Goal: Task Accomplishment & Management: Use online tool/utility

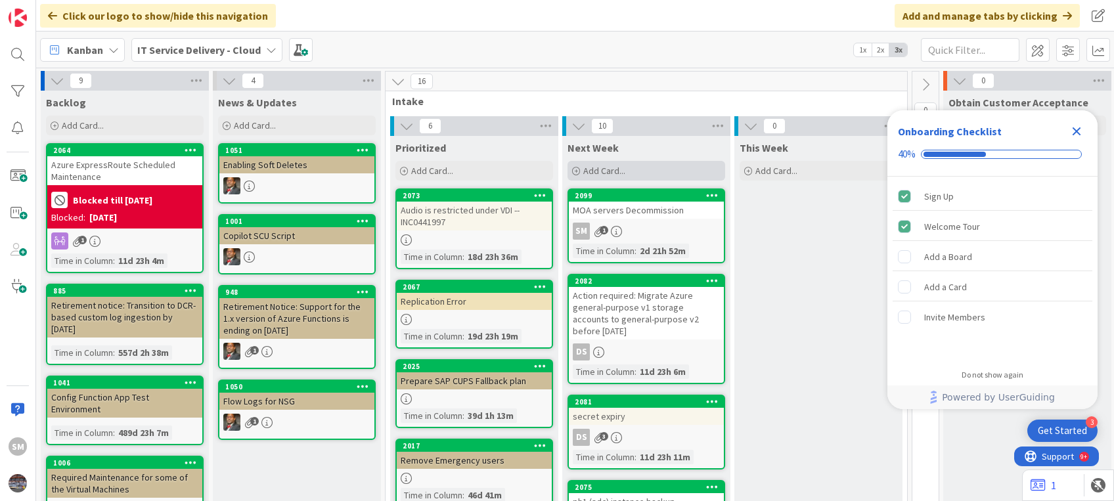
click at [593, 167] on span "Add Card..." at bounding box center [604, 171] width 42 height 12
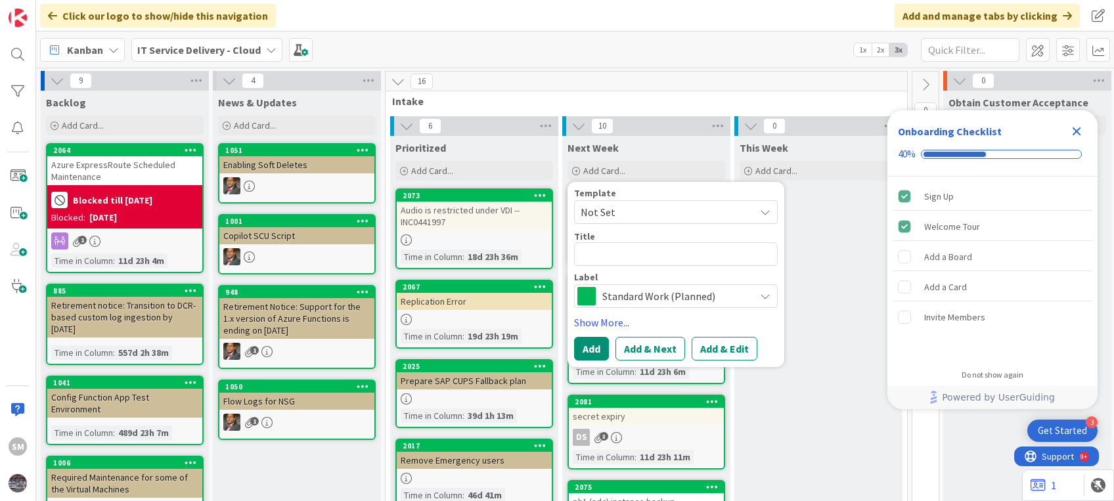
click at [624, 246] on textarea at bounding box center [676, 254] width 204 height 24
click at [617, 263] on textarea at bounding box center [676, 254] width 204 height 24
type textarea "x"
type textarea "N"
type textarea "x"
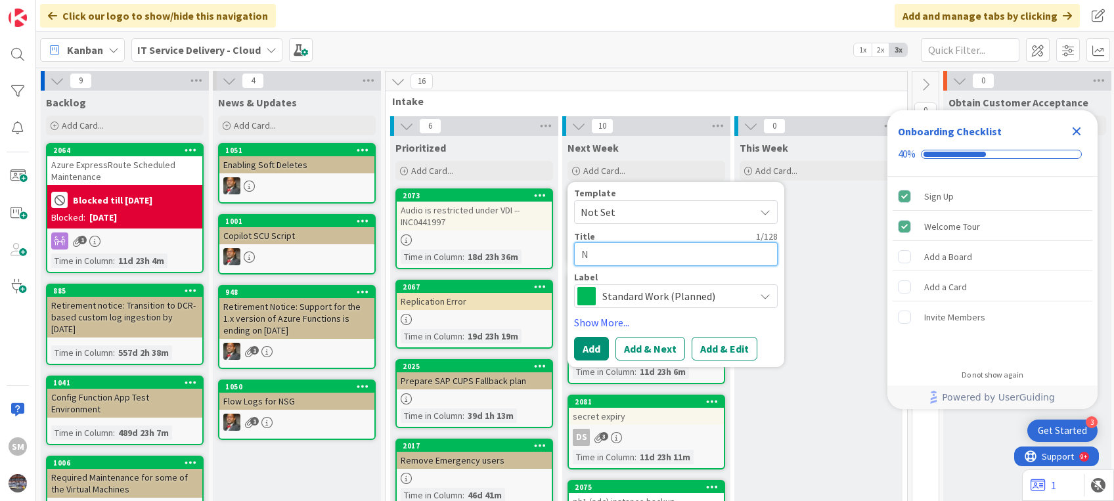
type textarea "Na"
type textarea "x"
type textarea "Nag"
type textarea "x"
type textarea "Na"
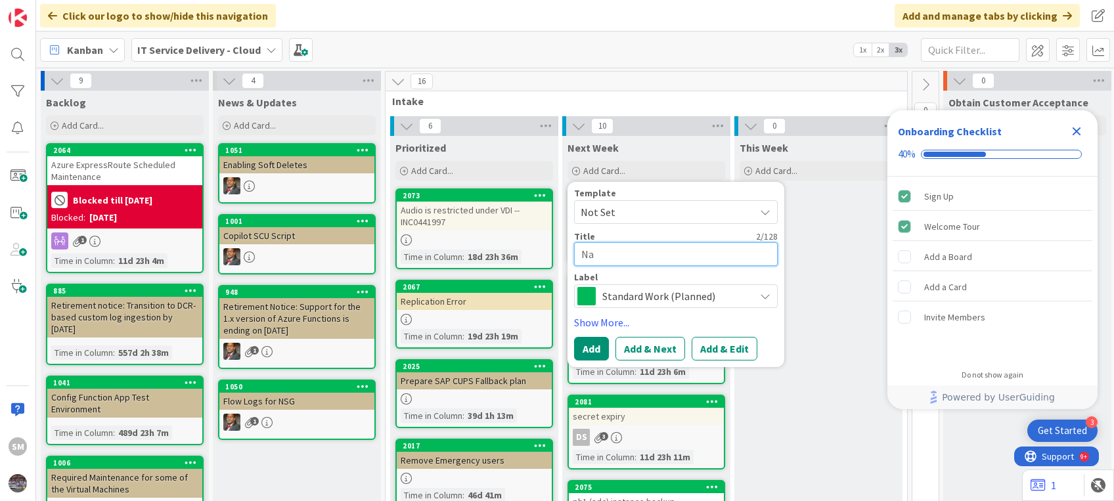
type textarea "x"
type textarea "N"
type textarea "x"
type textarea "R"
type textarea "x"
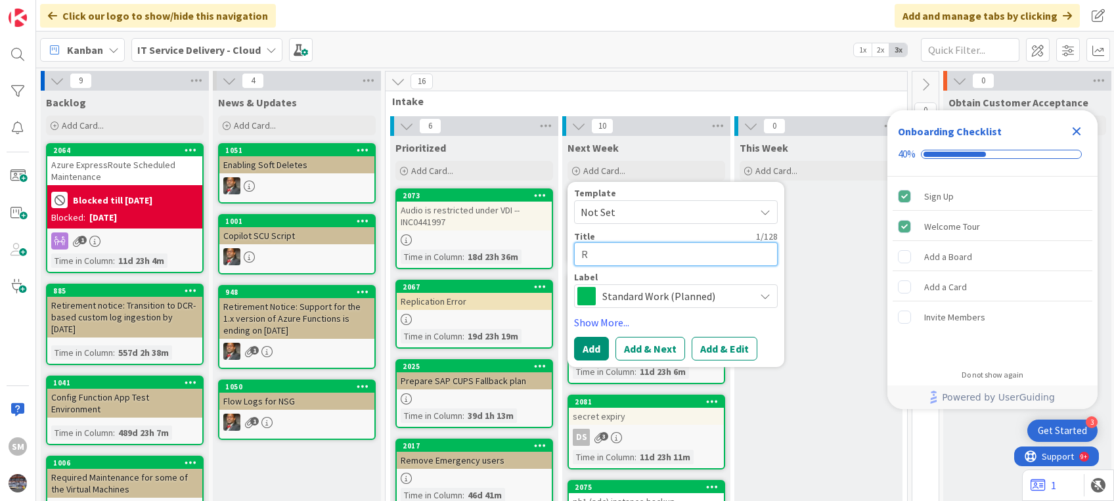
type textarea "Ri"
type textarea "x"
type textarea "Rim"
type textarea "x"
type textarea "Rimi"
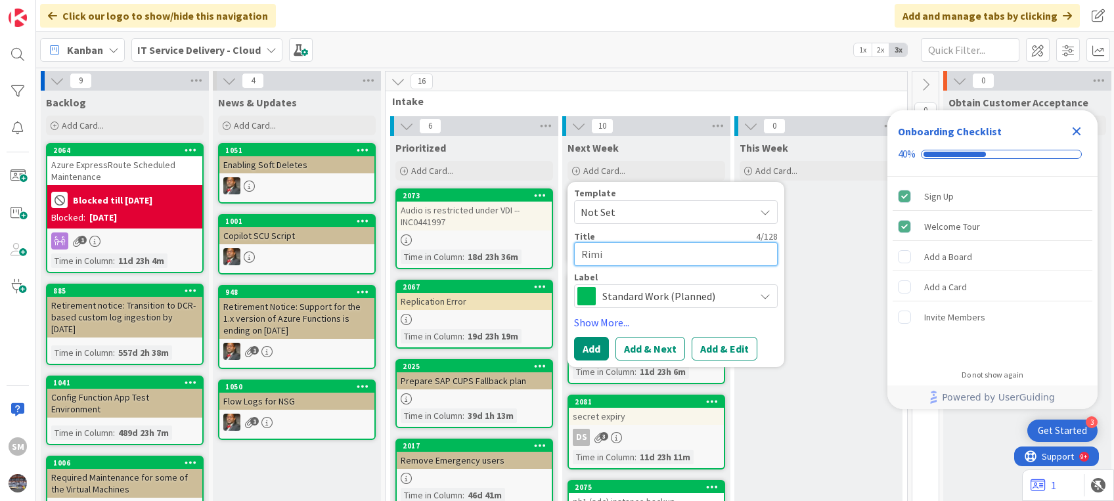
type textarea "x"
type textarea "Rimin"
type textarea "x"
type textarea "[GEOGRAPHIC_DATA]"
type textarea "x"
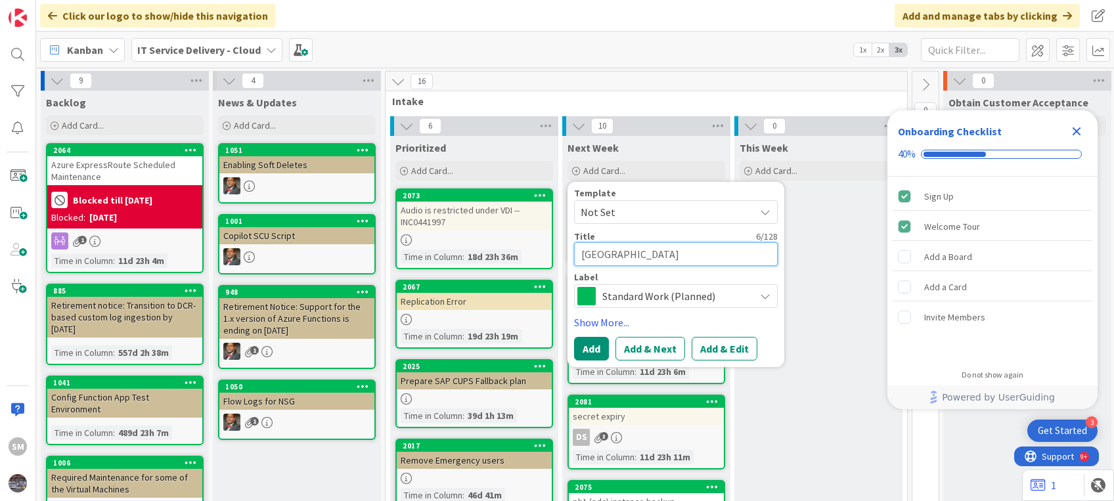
type textarea "[GEOGRAPHIC_DATA]"
type textarea "x"
type textarea "Rimini a"
type textarea "x"
type textarea "[GEOGRAPHIC_DATA]"
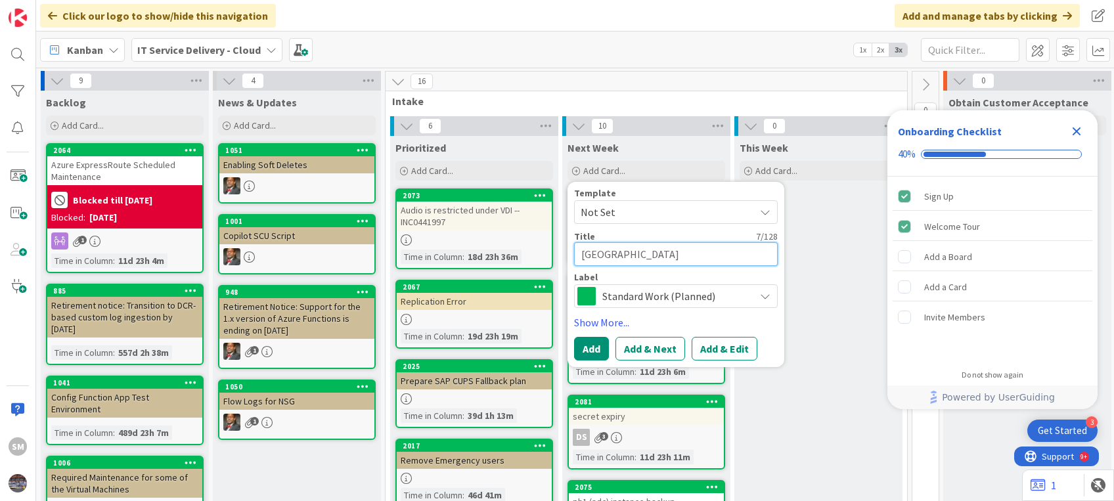
type textarea "x"
type textarea "Rimini N"
type textarea "x"
type textarea "Rimini Na"
type textarea "x"
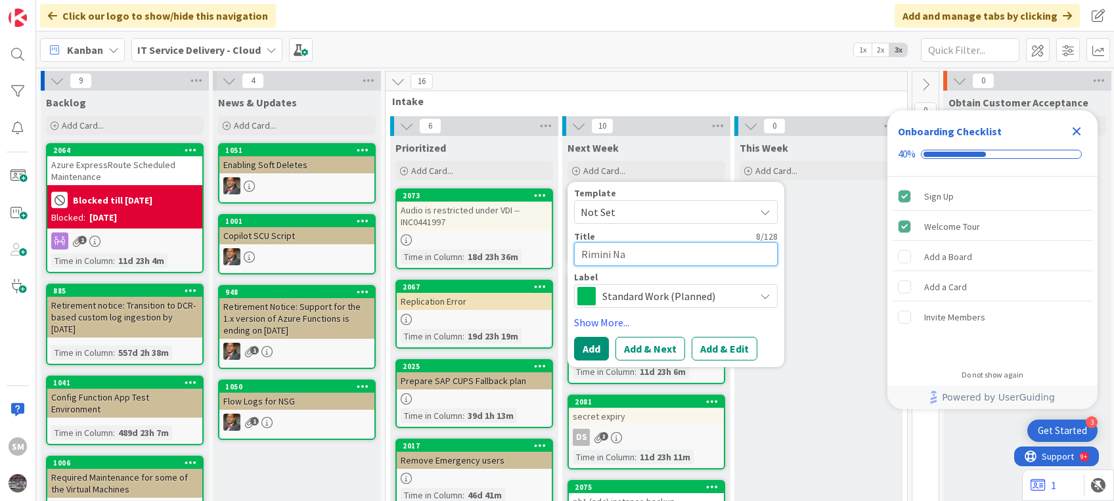
type textarea "Rimini Nag"
type textarea "x"
type textarea "Rimini Nagi"
type textarea "x"
type textarea "Rimini Nagio"
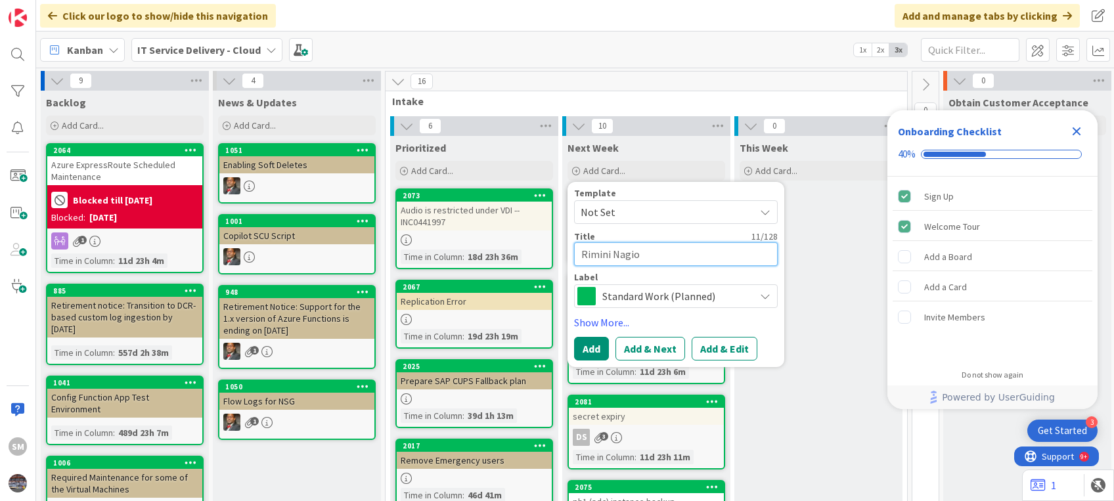
type textarea "x"
type textarea "Rimini Nagios"
type textarea "x"
type textarea "Rimini Nagios"
type textarea "x"
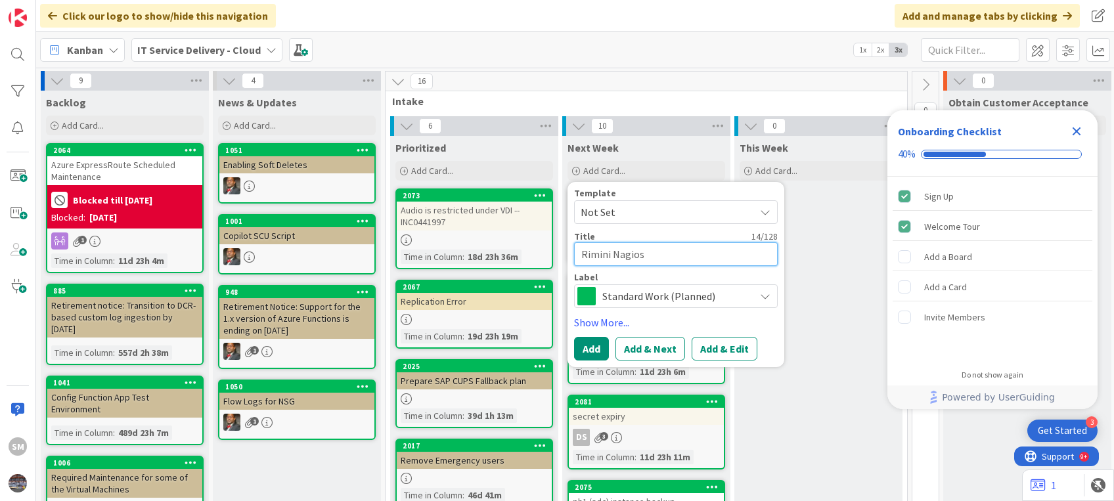
type textarea "Rimini Nagios V"
type textarea "x"
type textarea "Rimini Nagios VM"
type textarea "x"
type textarea "Rimini Nagios VM"
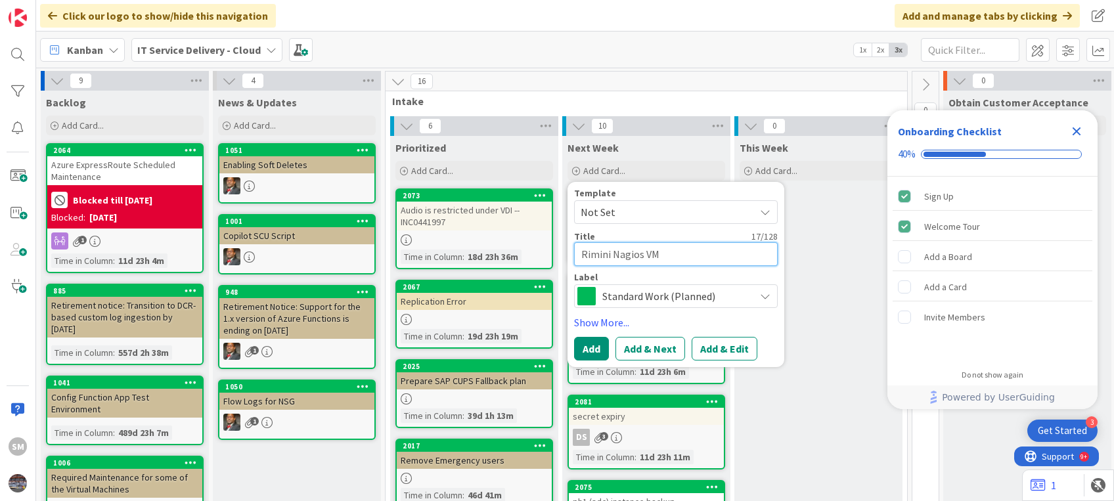
type textarea "x"
type textarea "Rimini Nagios VM o"
type textarea "x"
type textarea "Rimini Nagios VM or"
type textarea "x"
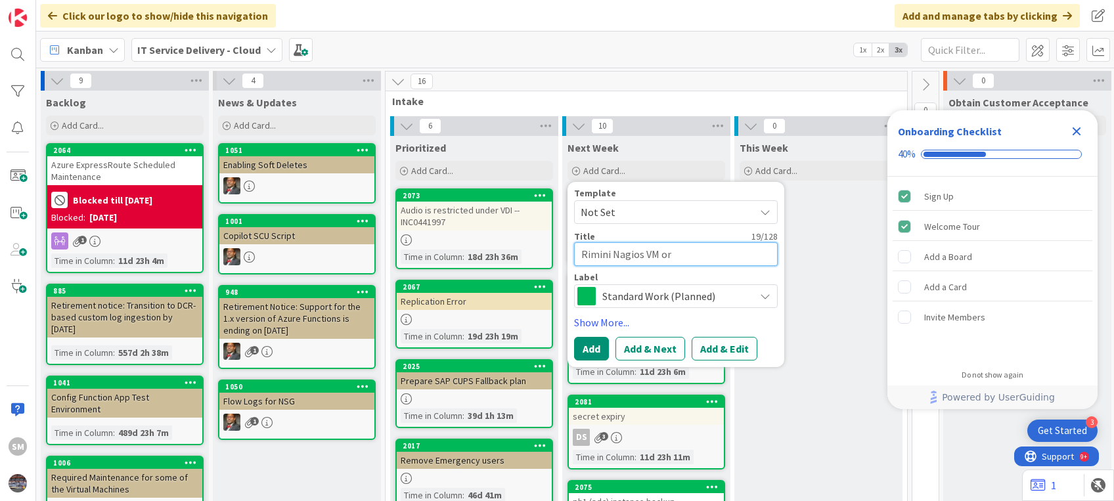
type textarea "Rimini Nagios VM orp"
type textarea "x"
type textarea "Rimini Nagios VM orph"
type textarea "x"
type textarea "Rimini Nagios VM [PERSON_NAME]"
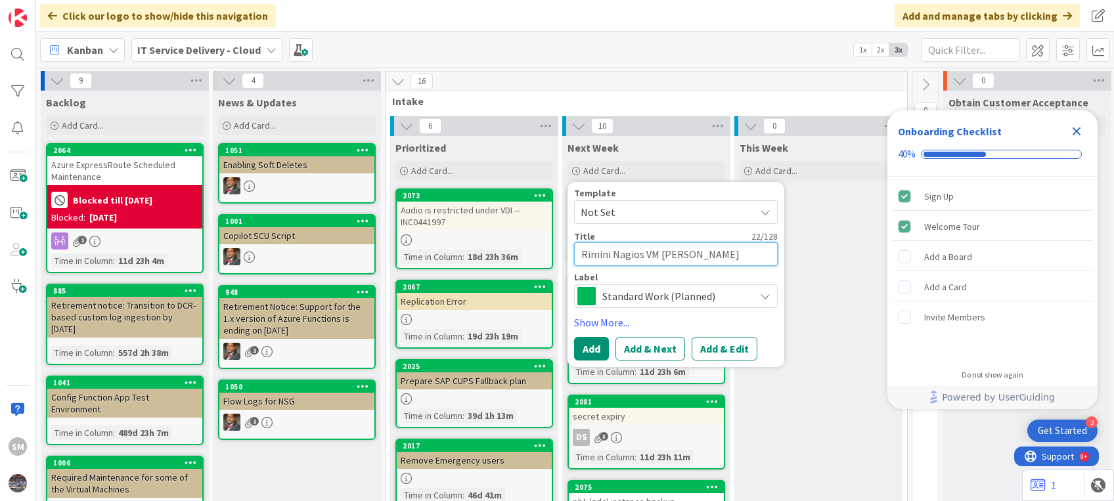
type textarea "x"
type textarea "Rimini Nagios VM orphan"
type textarea "x"
type textarea "Rimini Nagios VM orphane"
type textarea "x"
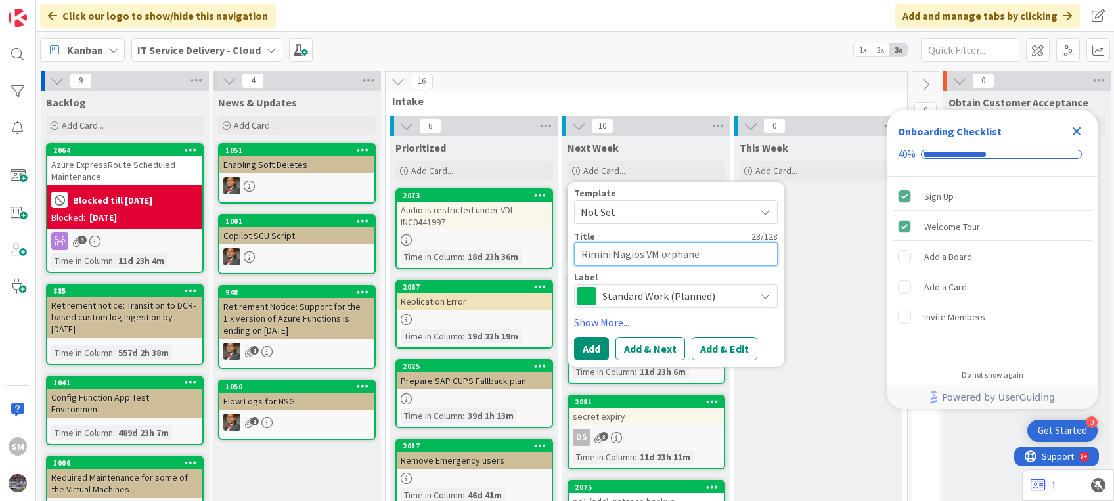
type textarea "Rimini Nagios VM orphaned"
type textarea "x"
type textarea "Rimini Nagios VM orphaned"
type textarea "x"
type textarea "Rimini Nagios VM orphaned r"
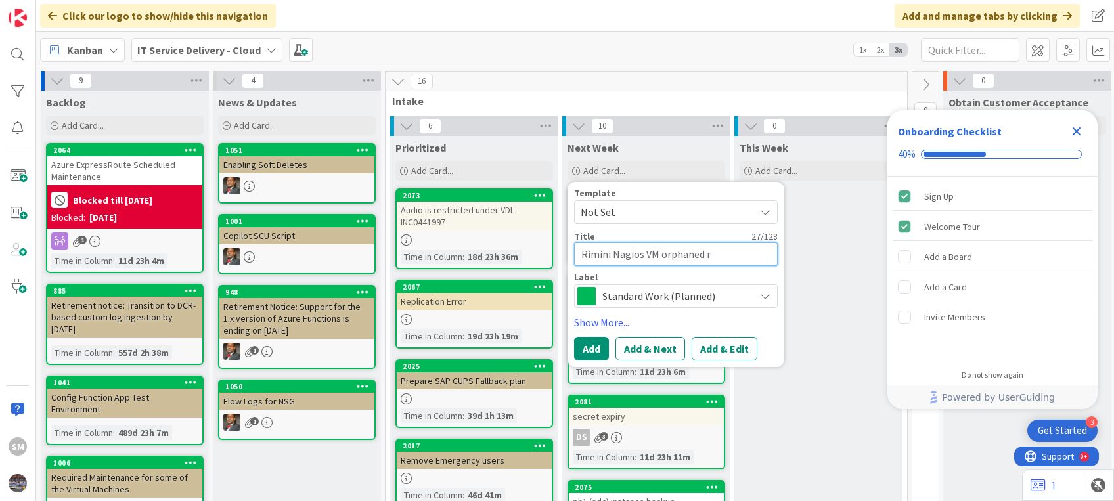
type textarea "x"
type textarea "Rimini Nagios VM orphaned re"
type textarea "x"
type textarea "Rimini Nagios VM orphaned res"
type textarea "x"
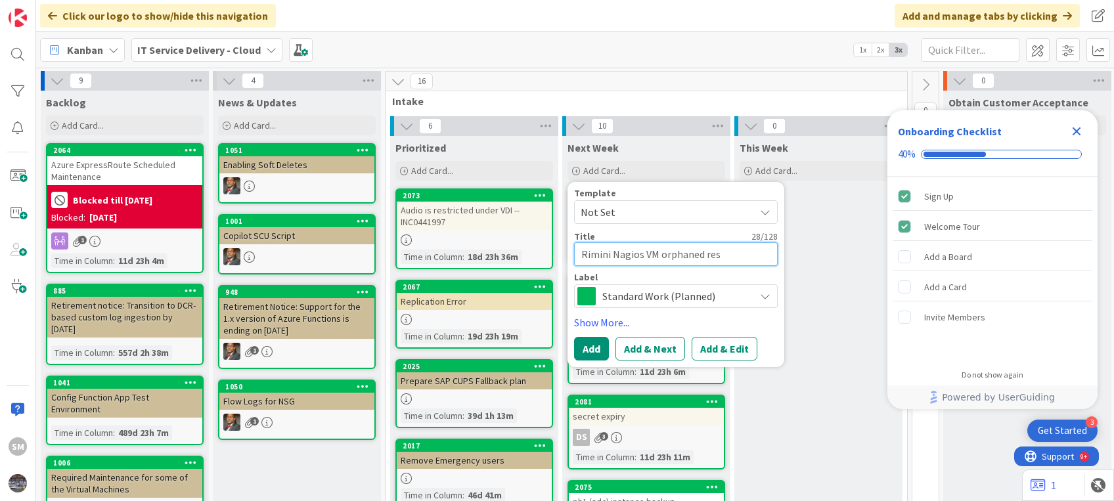
type textarea "Rimini Nagios VM orphaned reso"
type textarea "x"
type textarea "Rimini Nagios VM orphaned resou"
type textarea "x"
type textarea "Rimini Nagios VM orphaned resour"
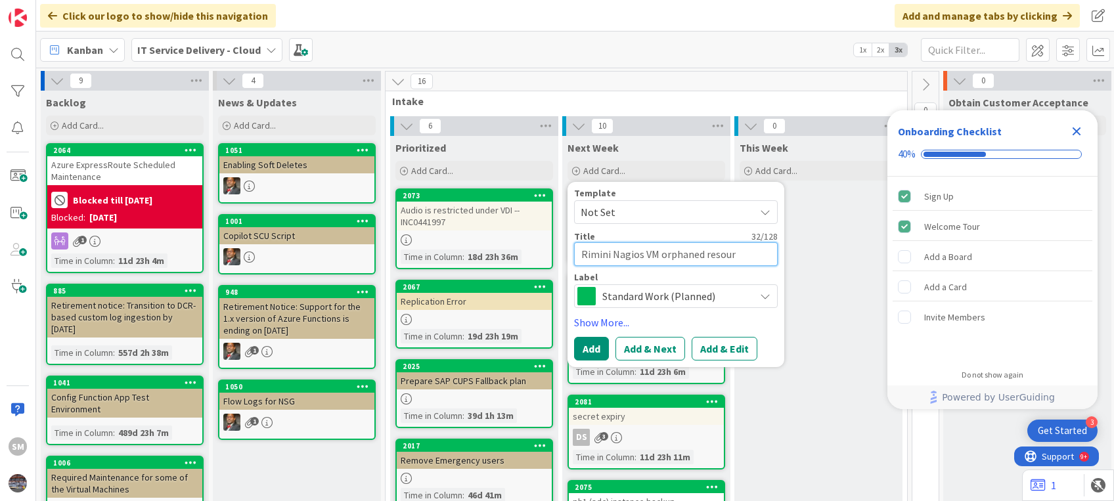
type textarea "x"
type textarea "Rimini Nagios VM orphaned resourc"
type textarea "x"
type textarea "Rimini Nagios VM orphaned resource"
type textarea "x"
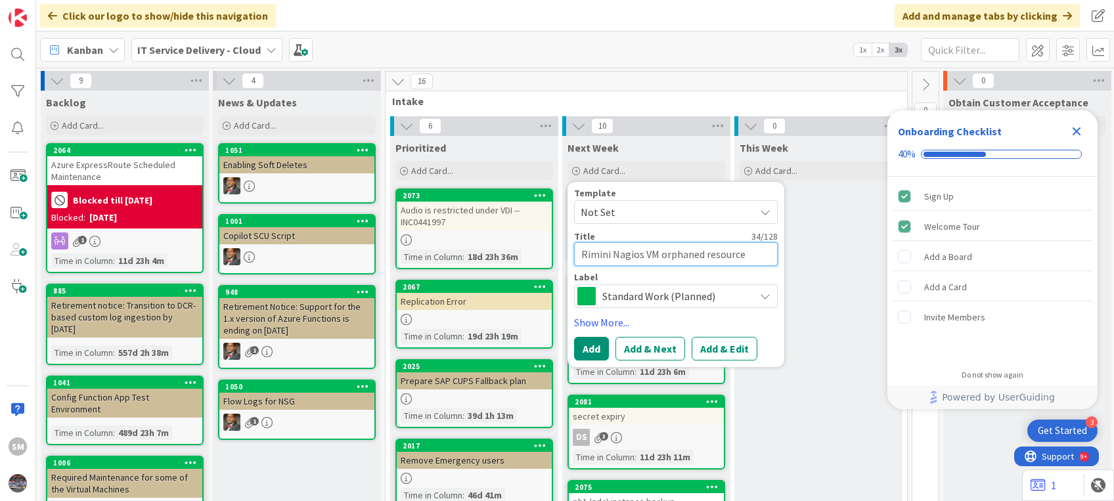
type textarea "Rimini Nagios VM orphaned resources"
click at [663, 252] on textarea "Rimini Nagios VM orphaned resources" at bounding box center [676, 254] width 204 height 24
type textarea "x"
type textarea "Rimini Nagios VM rphaned resources"
type textarea "x"
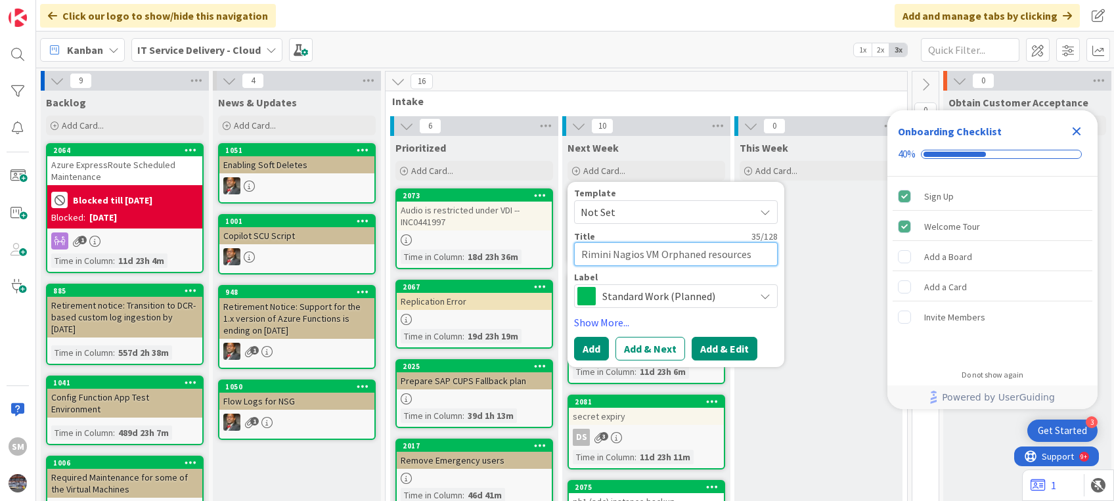
type textarea "Rimini Nagios VM Orphaned resources"
click at [731, 347] on button "Add & Edit" at bounding box center [725, 349] width 66 height 24
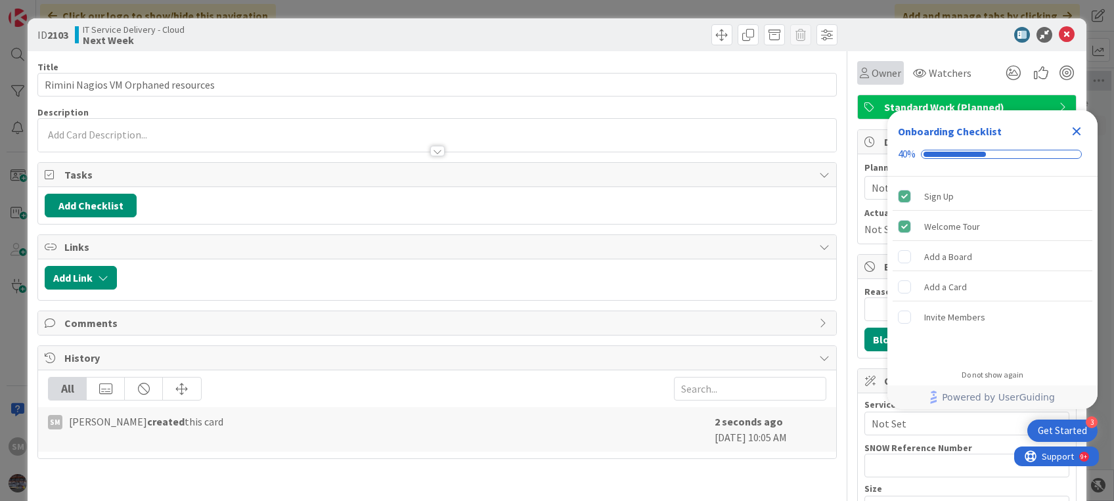
click at [857, 83] on div "Owner" at bounding box center [880, 73] width 47 height 24
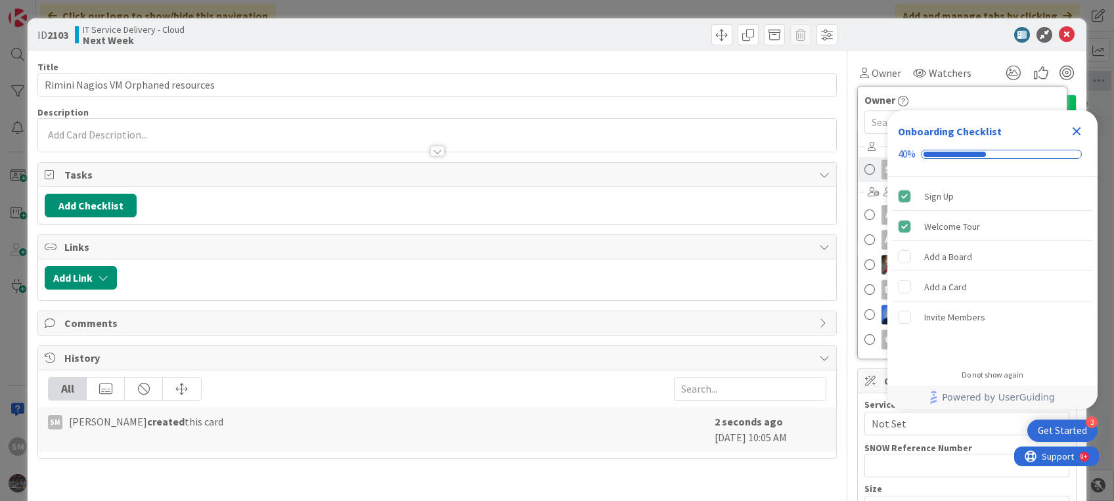
click at [866, 167] on link "SM [PERSON_NAME]" at bounding box center [962, 169] width 209 height 25
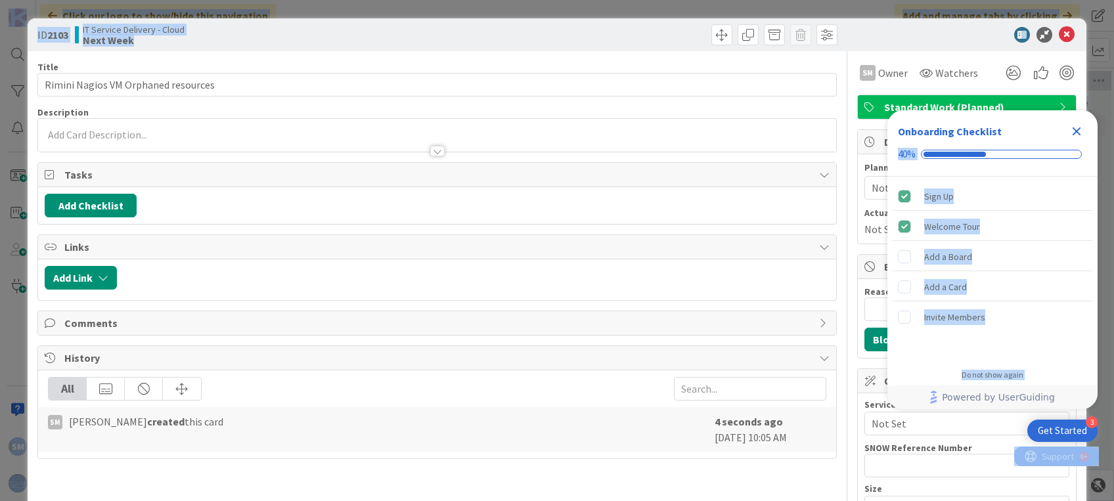
drag, startPoint x: 1082, startPoint y: 131, endPoint x: 330, endPoint y: 75, distance: 754.1
click at [330, 75] on body "3 Get Started Onboarding Checklist 40% Sign Up Welcome Tour Add a Board Add a C…" at bounding box center [557, 250] width 1114 height 501
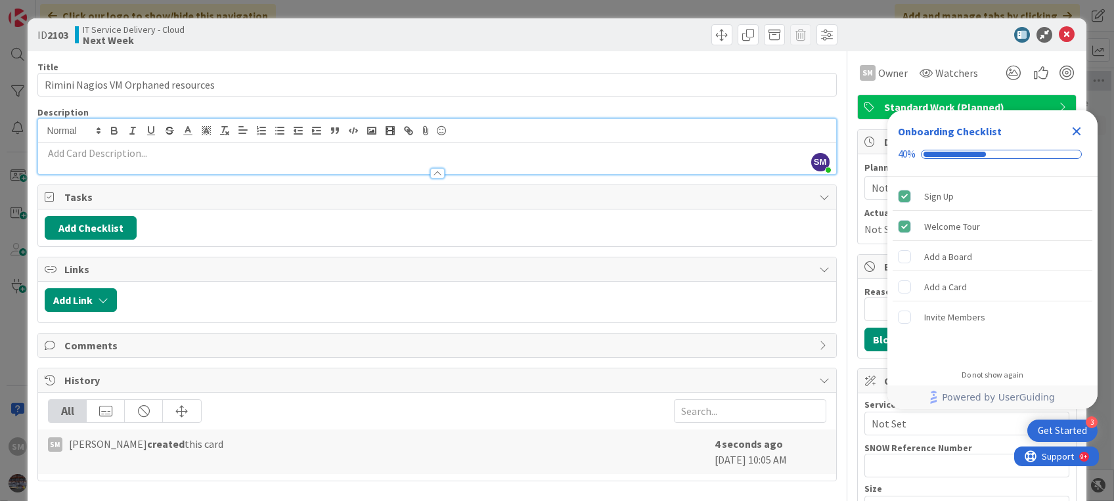
click at [338, 135] on div "SM [PERSON_NAME] just joined" at bounding box center [436, 146] width 797 height 55
click at [140, 162] on div at bounding box center [436, 167] width 797 height 14
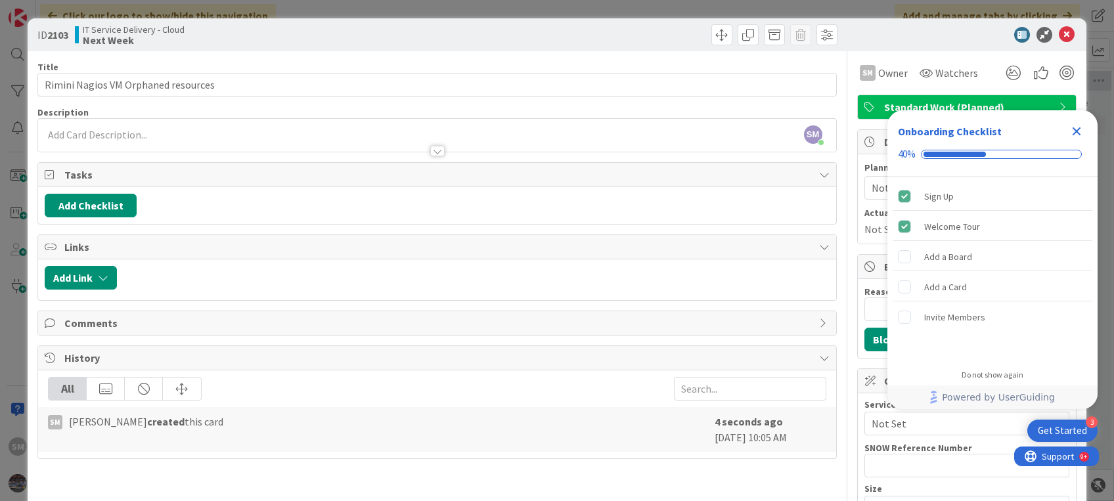
click at [144, 139] on div at bounding box center [436, 145] width 797 height 14
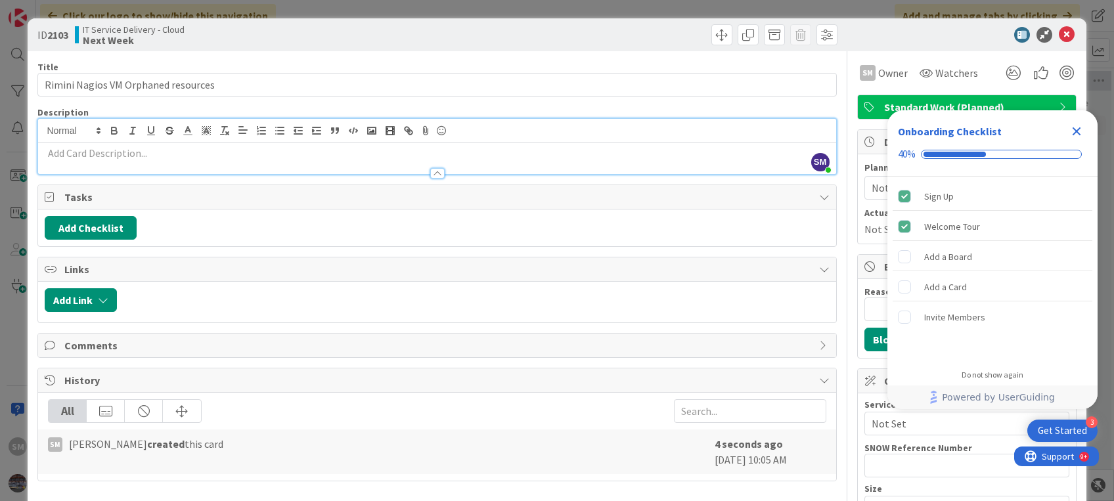
click at [110, 149] on p at bounding box center [437, 153] width 784 height 15
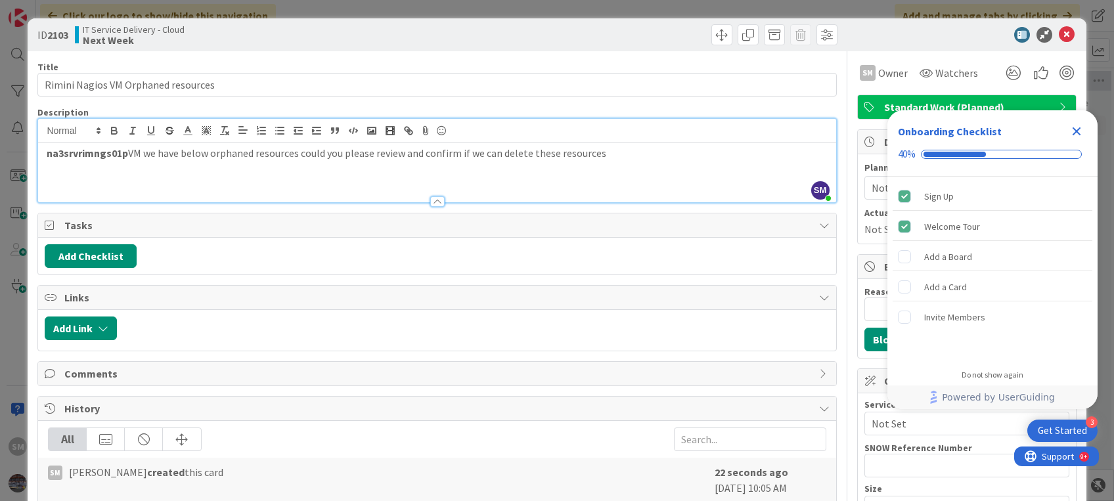
drag, startPoint x: 146, startPoint y: 152, endPoint x: 666, endPoint y: 181, distance: 520.9
click at [666, 181] on div "na3srvrimngs01p VM we have below orphaned resources could you please review and…" at bounding box center [436, 172] width 797 height 59
click at [45, 155] on p "na3srvrimngs01p VM has been decommissioned." at bounding box center [437, 153] width 784 height 15
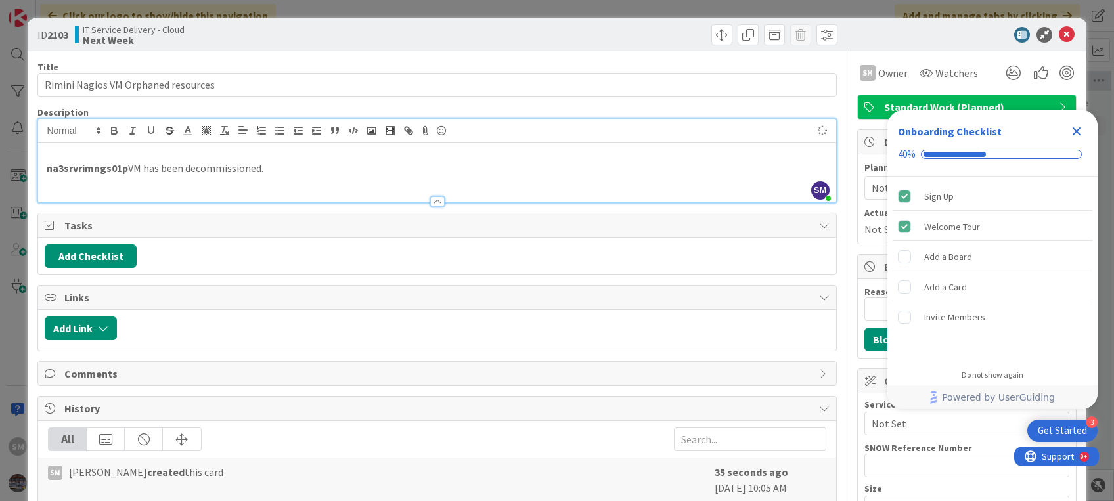
click at [50, 153] on p at bounding box center [437, 153] width 784 height 15
click at [276, 169] on p "na3srvrimngs01p VM has been decommissioned." at bounding box center [437, 168] width 784 height 15
click at [532, 169] on p "na3srvrimngs01p VM has been decommissioned recently and identified below orphan…" at bounding box center [437, 168] width 784 height 15
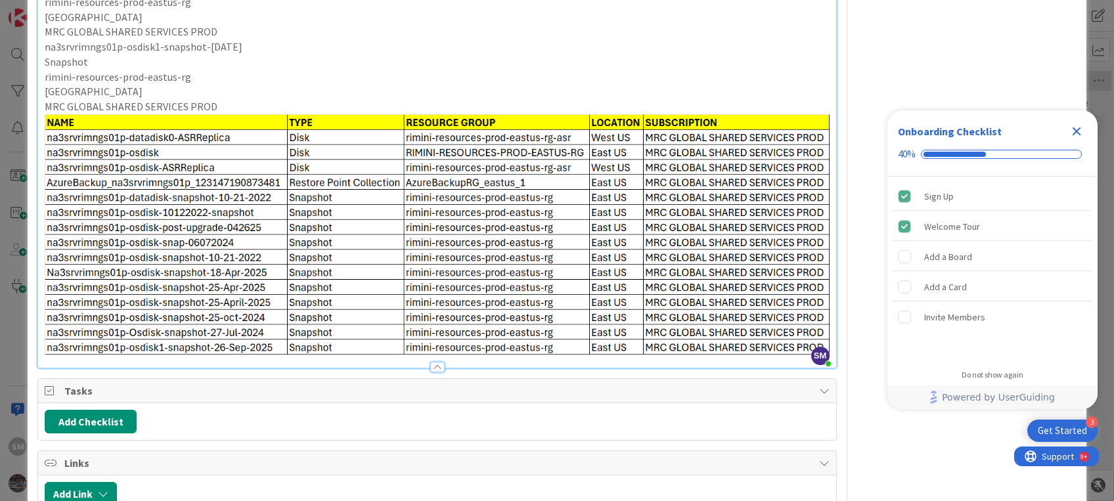
scroll to position [1229, 0]
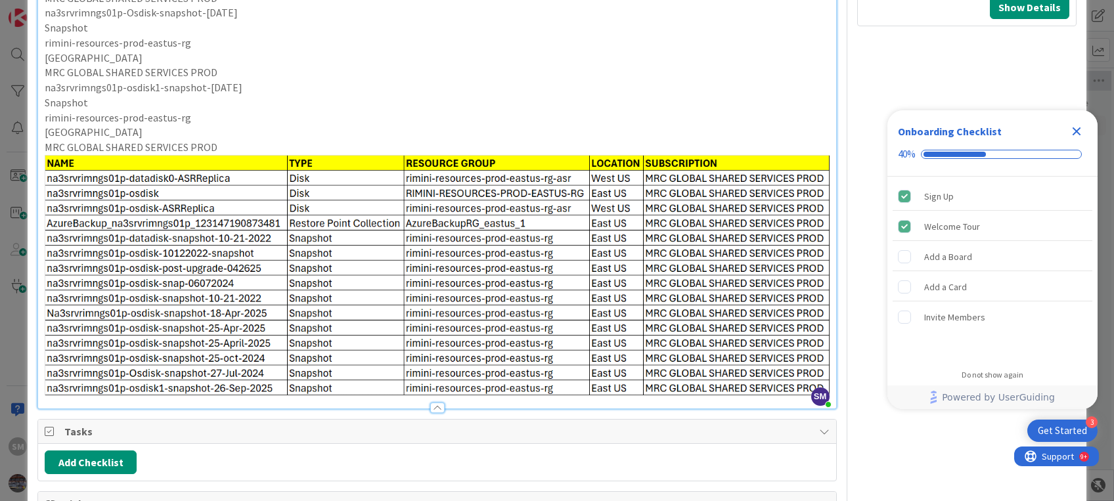
click at [1077, 125] on icon "Close Checklist" at bounding box center [1076, 131] width 16 height 16
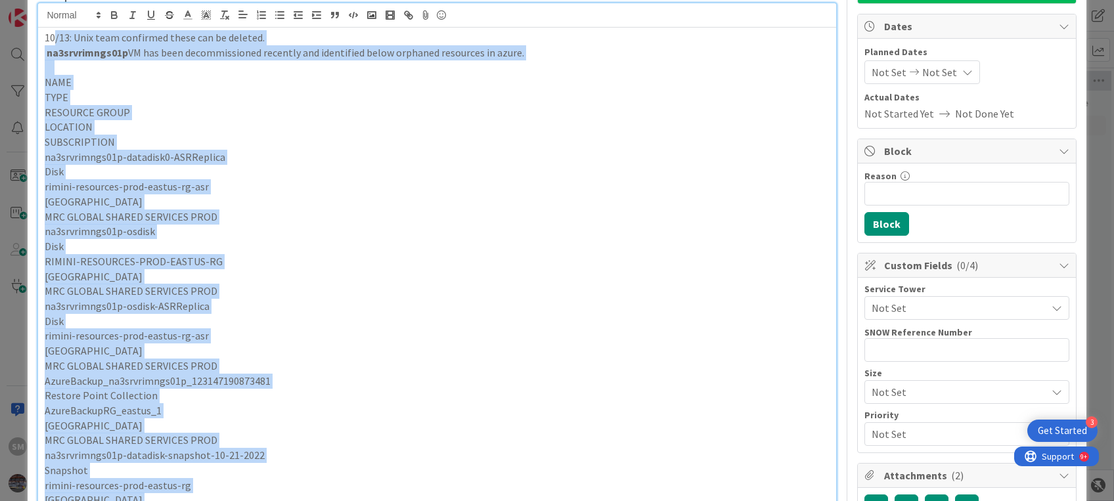
scroll to position [0, 0]
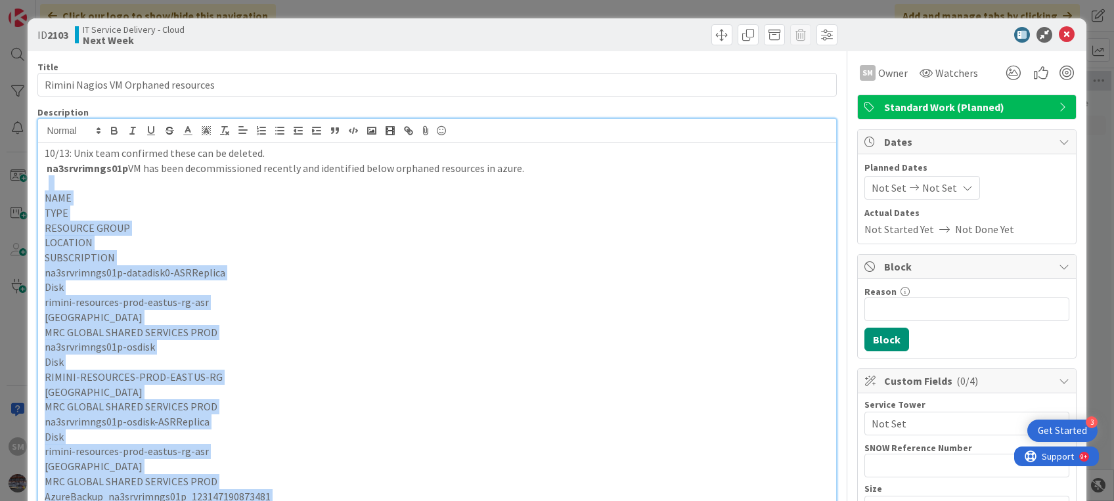
drag, startPoint x: 219, startPoint y: 115, endPoint x: 49, endPoint y: 186, distance: 184.9
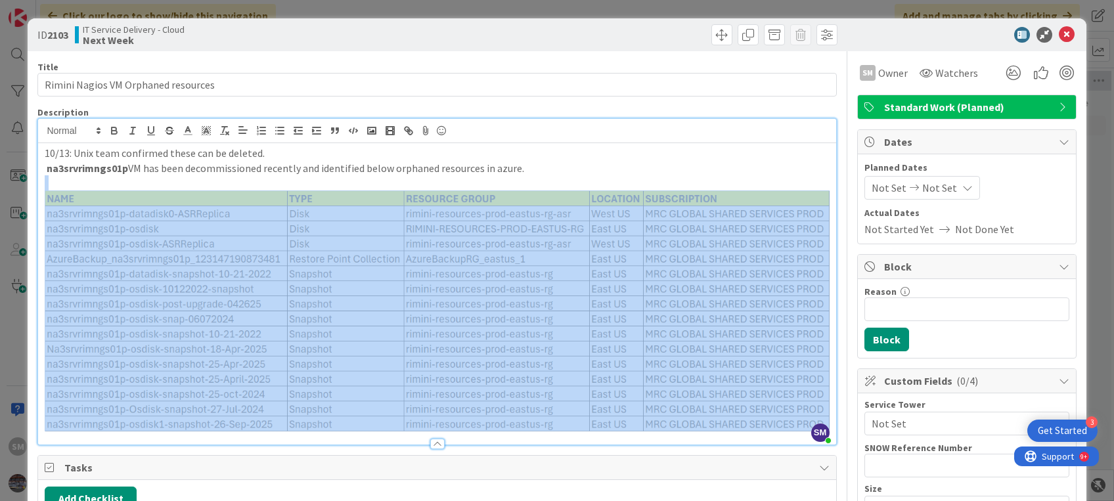
drag, startPoint x: 46, startPoint y: 414, endPoint x: 252, endPoint y: 409, distance: 205.6
click at [252, 409] on img at bounding box center [437, 310] width 784 height 241
click at [489, 281] on img at bounding box center [437, 310] width 784 height 241
click at [500, 373] on img at bounding box center [437, 310] width 784 height 241
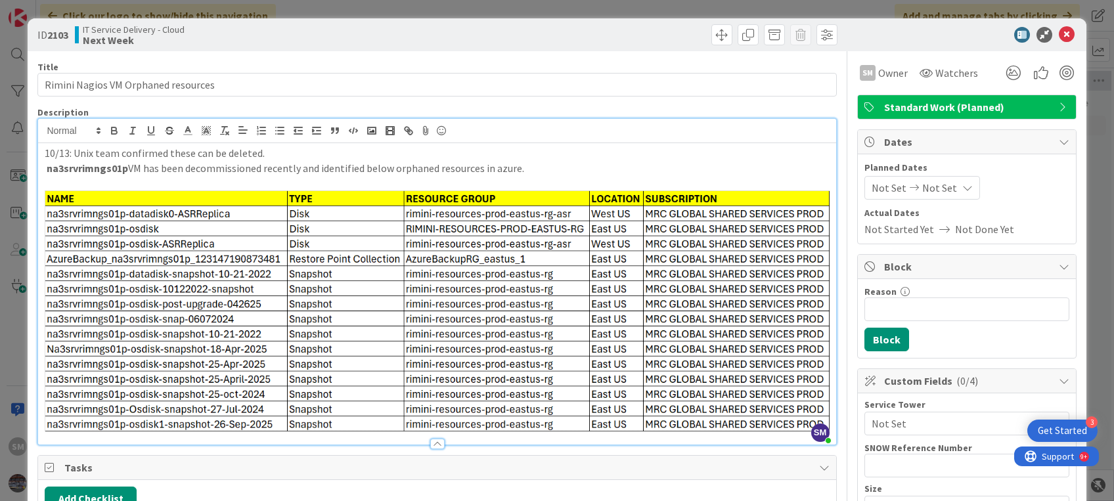
click at [534, 431] on div at bounding box center [436, 438] width 797 height 14
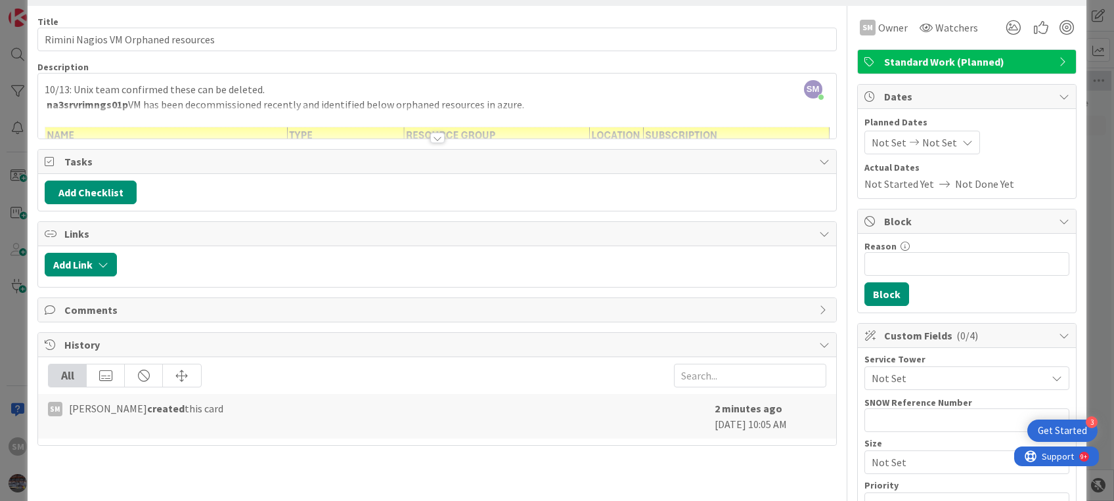
scroll to position [47, 0]
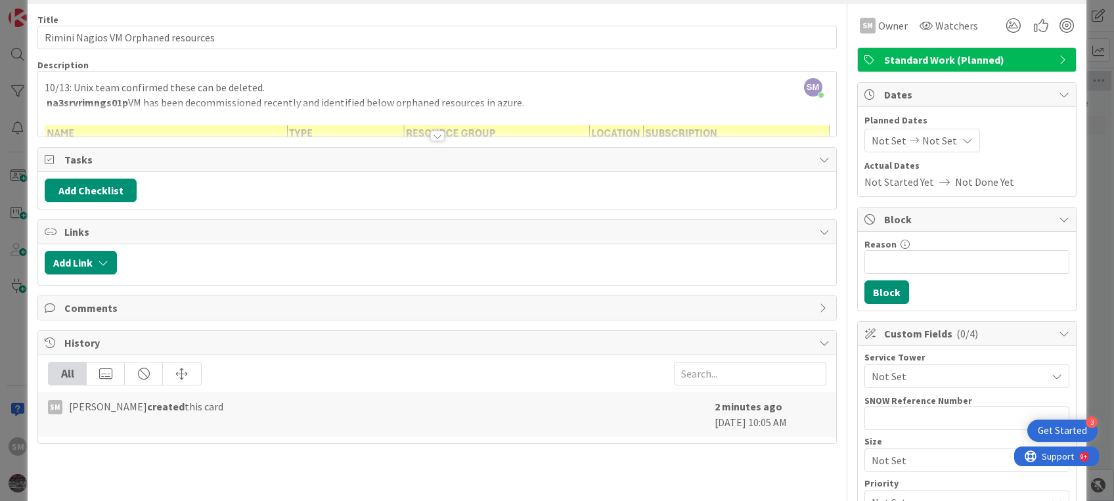
click at [430, 131] on div at bounding box center [437, 136] width 14 height 11
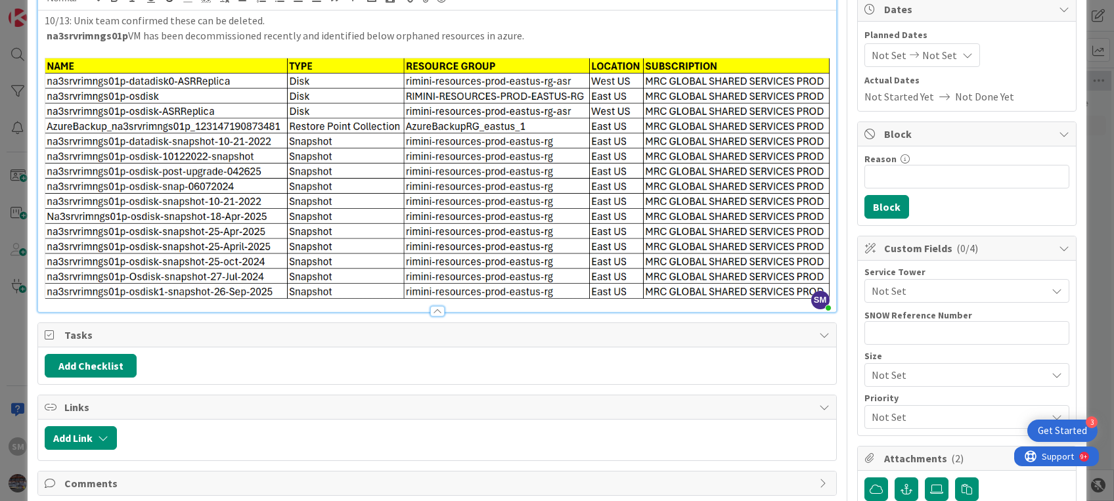
scroll to position [0, 0]
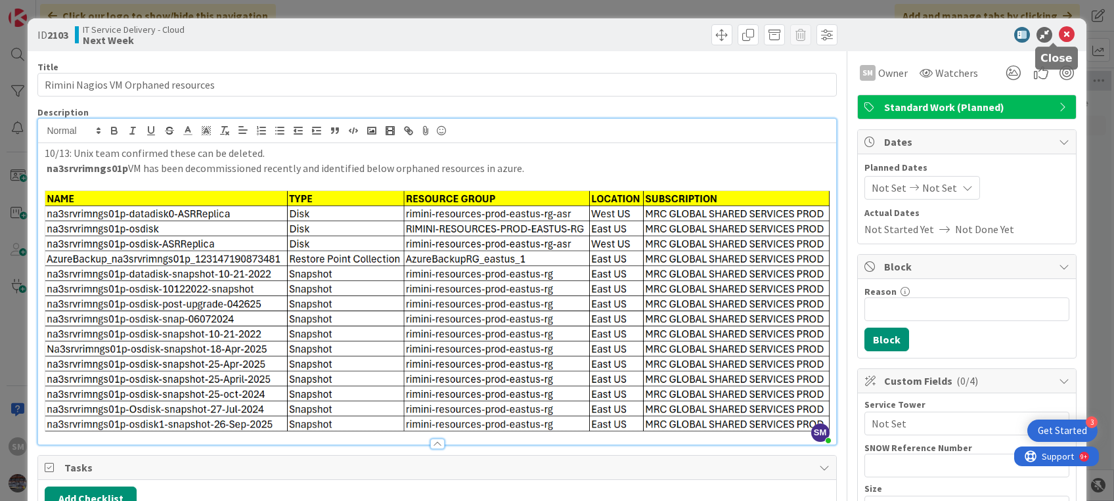
click at [1059, 32] on icon at bounding box center [1067, 35] width 16 height 16
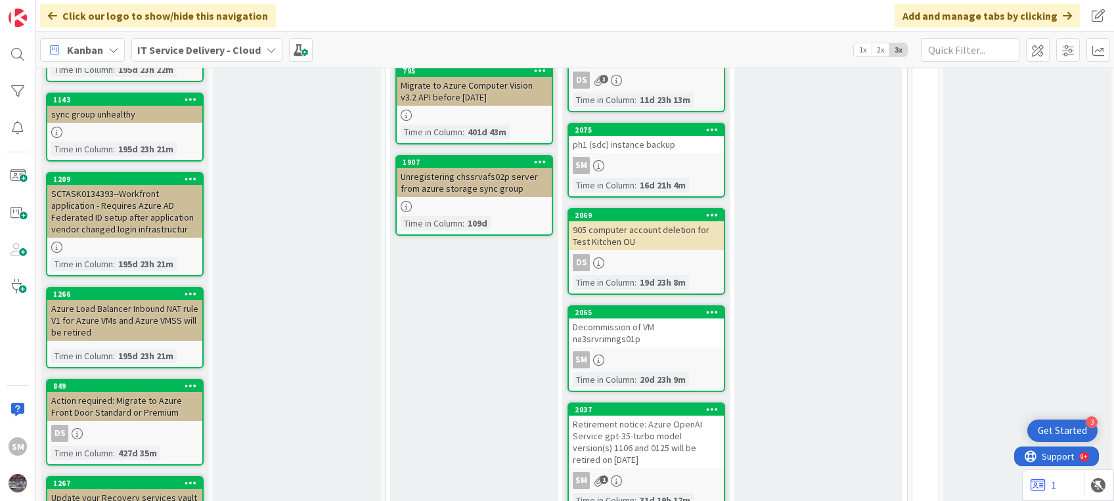
scroll to position [455, 0]
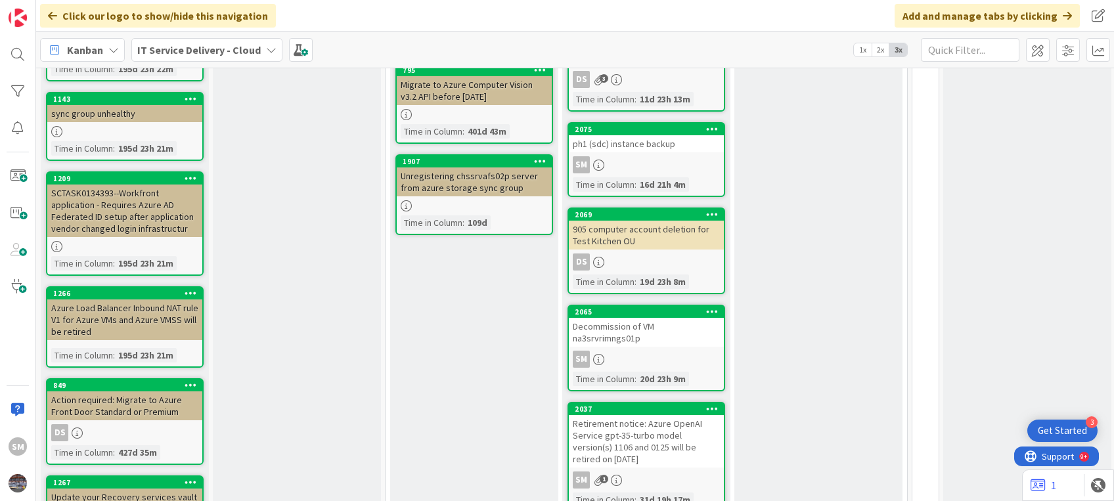
click at [597, 306] on div "2065" at bounding box center [646, 312] width 155 height 12
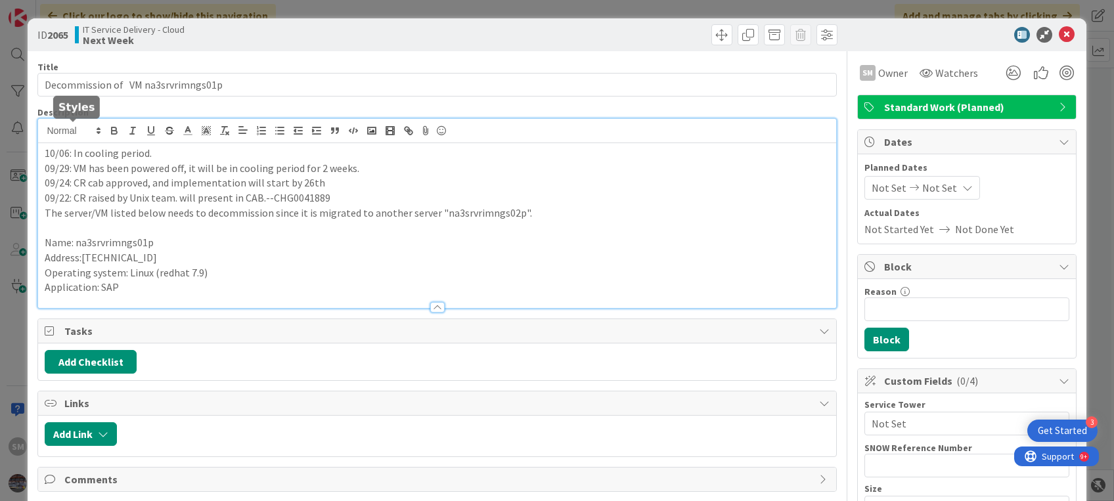
click at [44, 137] on div "10/06: In cooling period. 09/29: VM has been powered off, it will be in cooling…" at bounding box center [436, 213] width 797 height 189
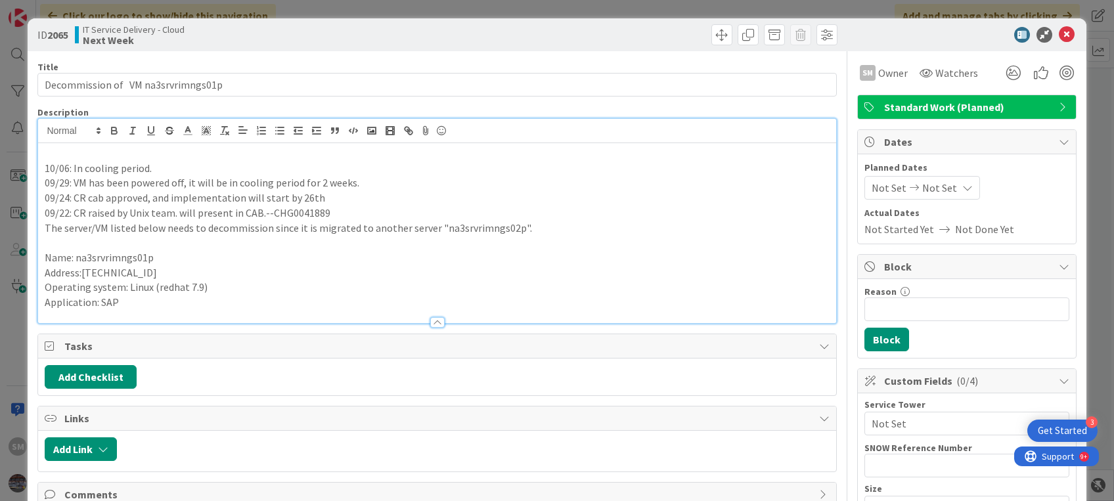
click at [53, 150] on p at bounding box center [437, 153] width 784 height 15
click at [1060, 36] on icon at bounding box center [1067, 35] width 16 height 16
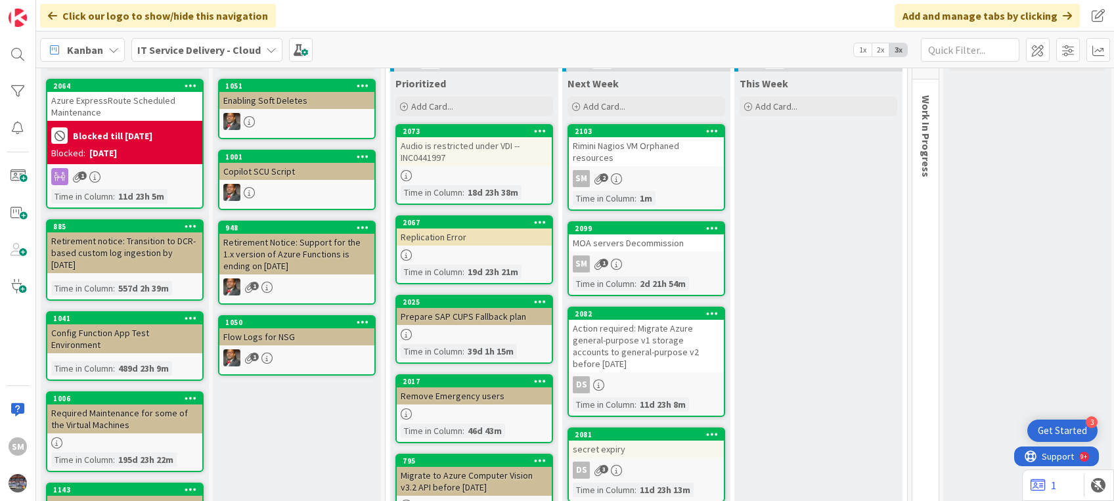
scroll to position [56, 0]
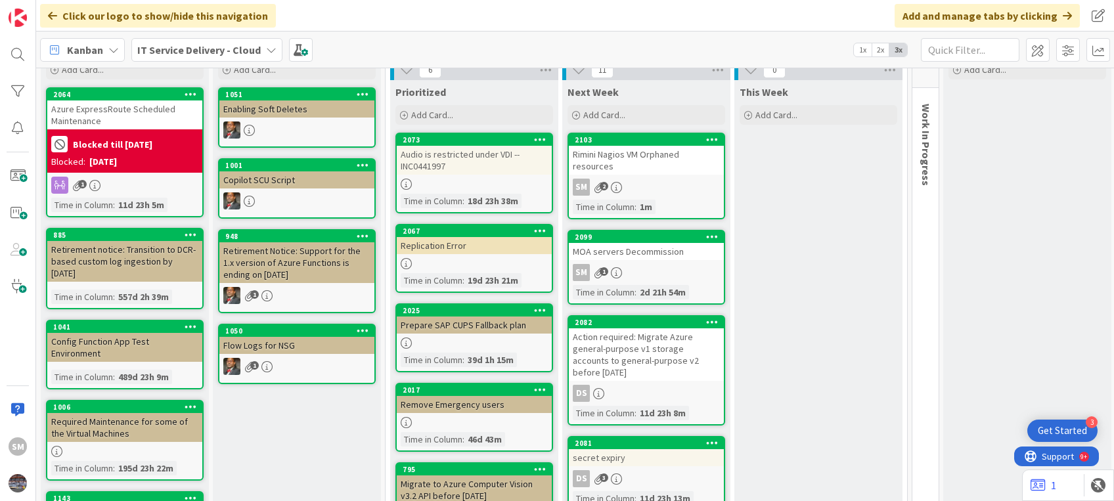
click at [599, 158] on div "Rimini Nagios VM Orphaned resources" at bounding box center [646, 160] width 155 height 29
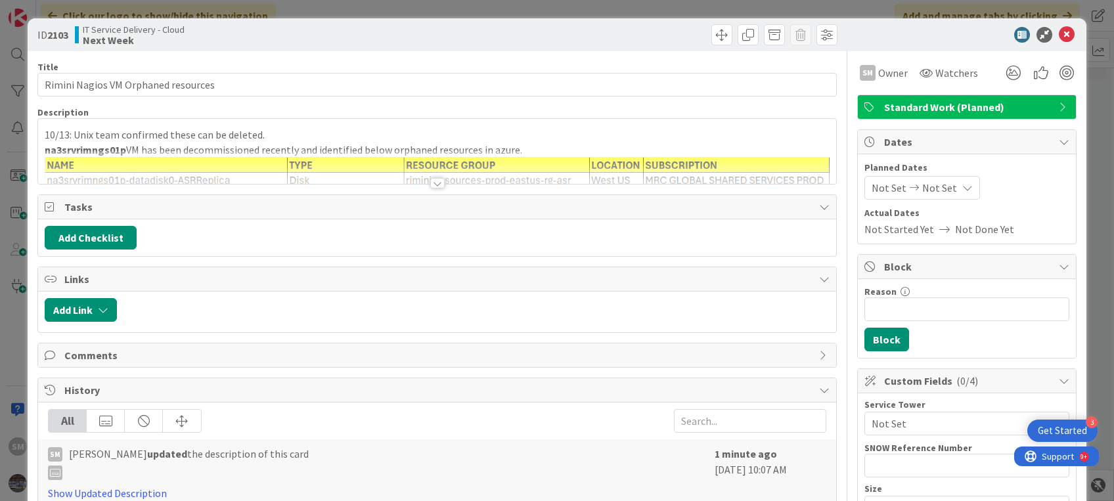
click at [208, 148] on p "na3srvrimngs01p VM has been decommissioned recently and identified below orphan…" at bounding box center [437, 150] width 784 height 15
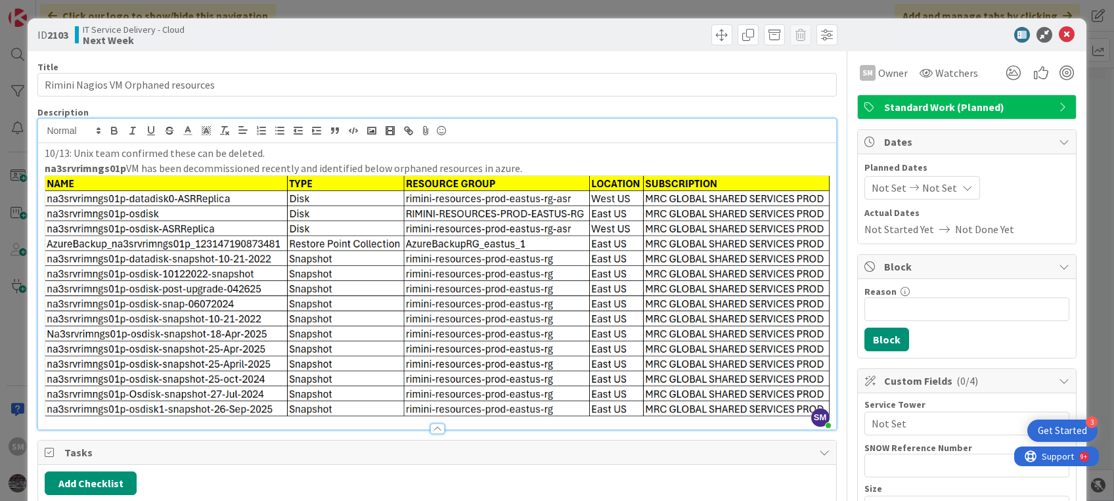
click at [288, 163] on p "na3srvrimngs01p VM has been decommissioned recently and identified below orphan…" at bounding box center [437, 168] width 784 height 15
click at [1059, 32] on icon at bounding box center [1067, 35] width 16 height 16
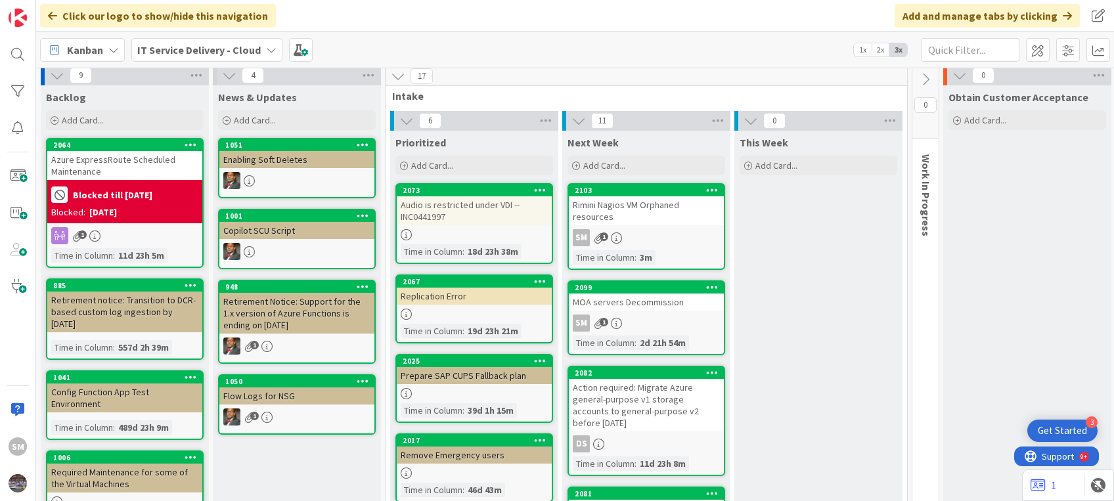
click at [636, 294] on div "MOA servers Decommission" at bounding box center [646, 302] width 155 height 17
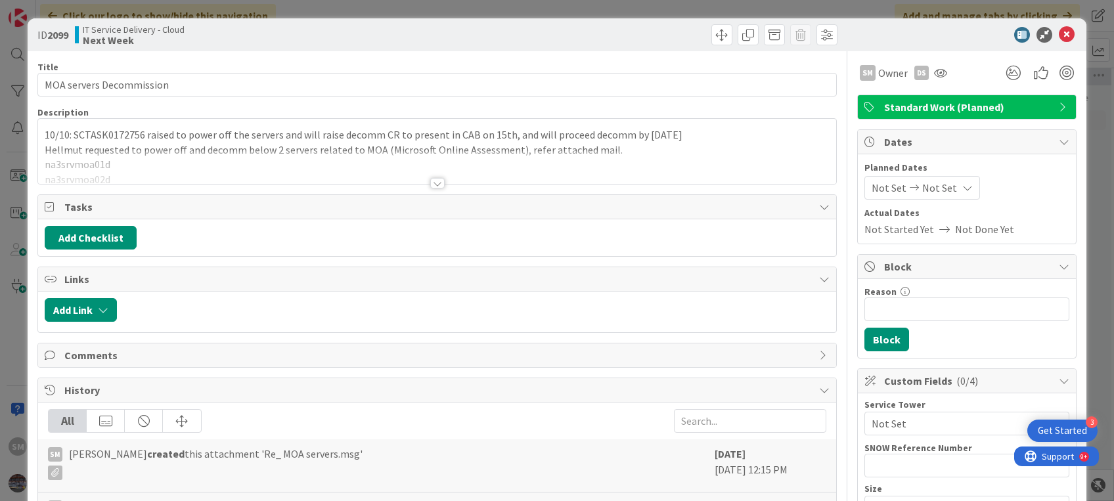
click at [462, 183] on div at bounding box center [436, 166] width 797 height 33
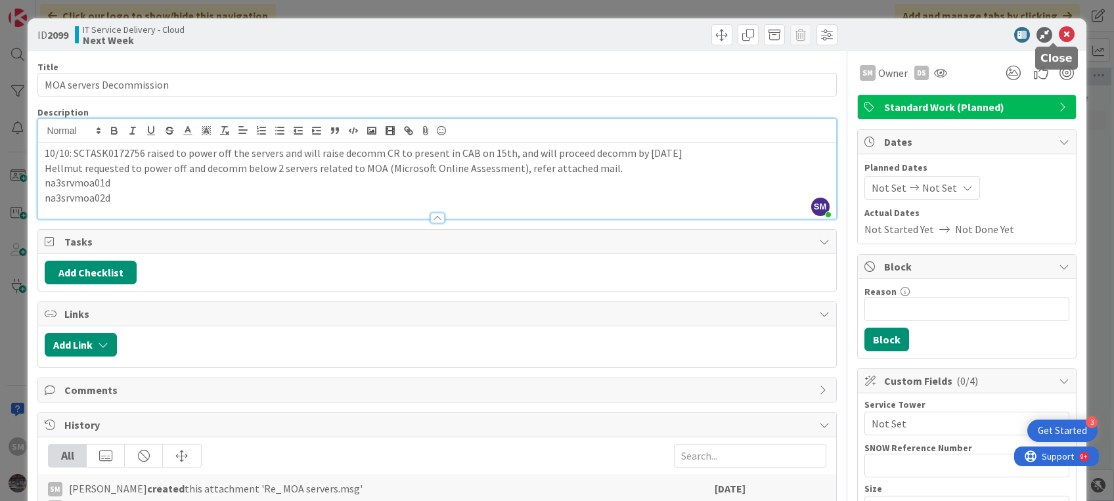
click at [1061, 32] on icon at bounding box center [1067, 35] width 16 height 16
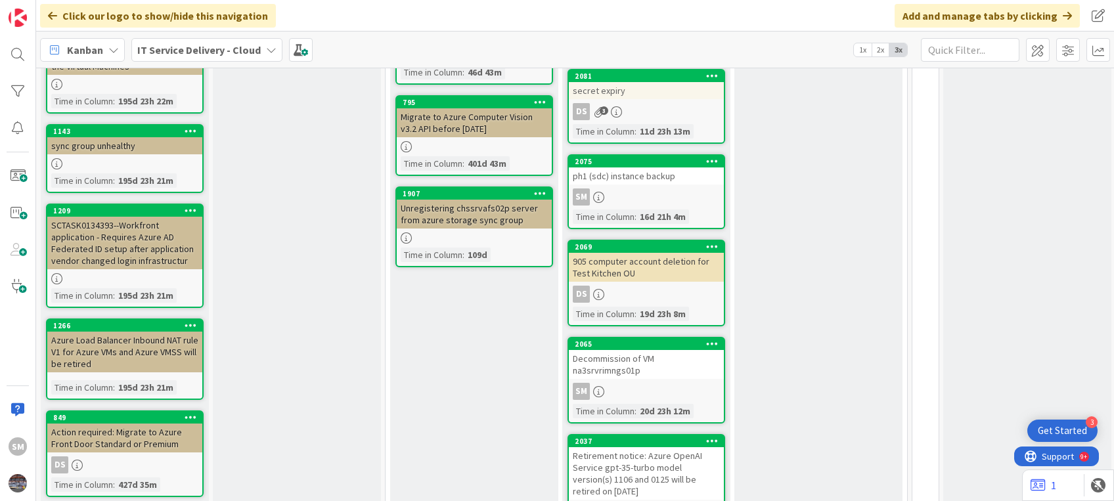
scroll to position [422, 0]
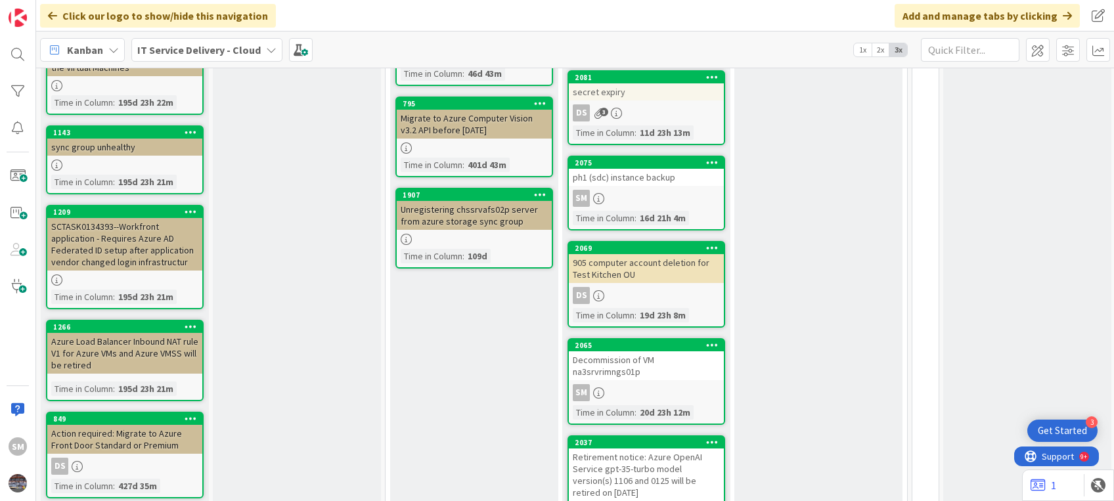
click at [617, 169] on div "ph1 (sdc) instance backup" at bounding box center [646, 177] width 155 height 17
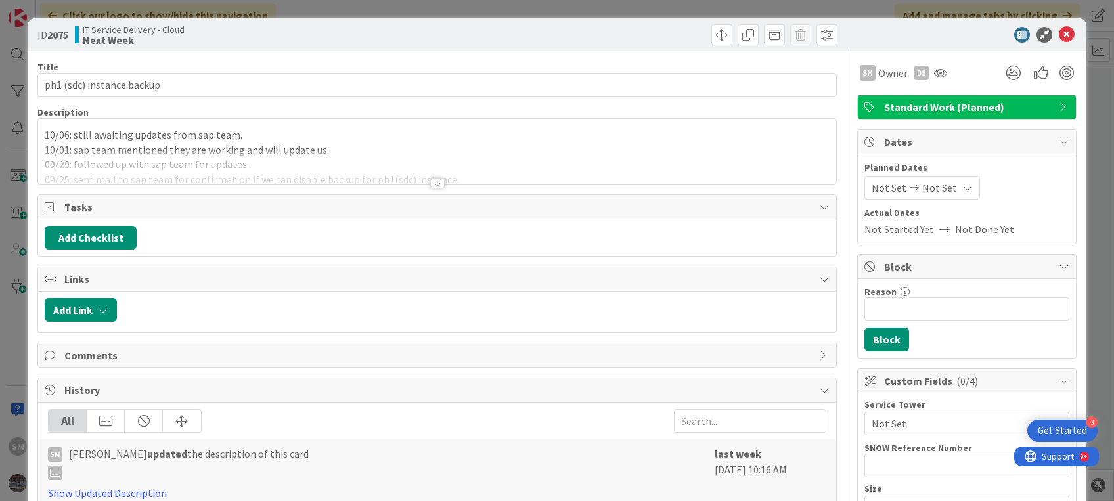
click at [347, 156] on div at bounding box center [436, 166] width 797 height 33
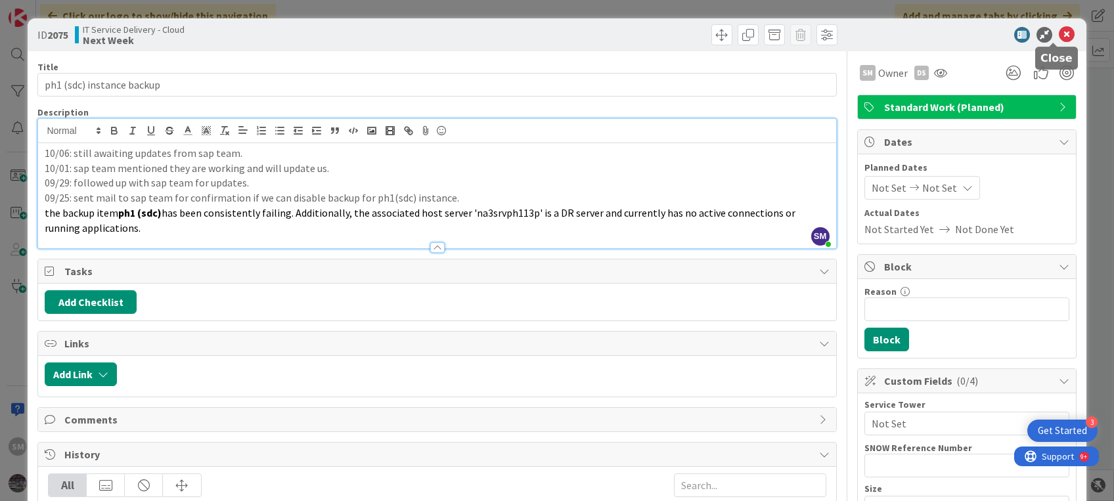
click at [1059, 33] on icon at bounding box center [1067, 35] width 16 height 16
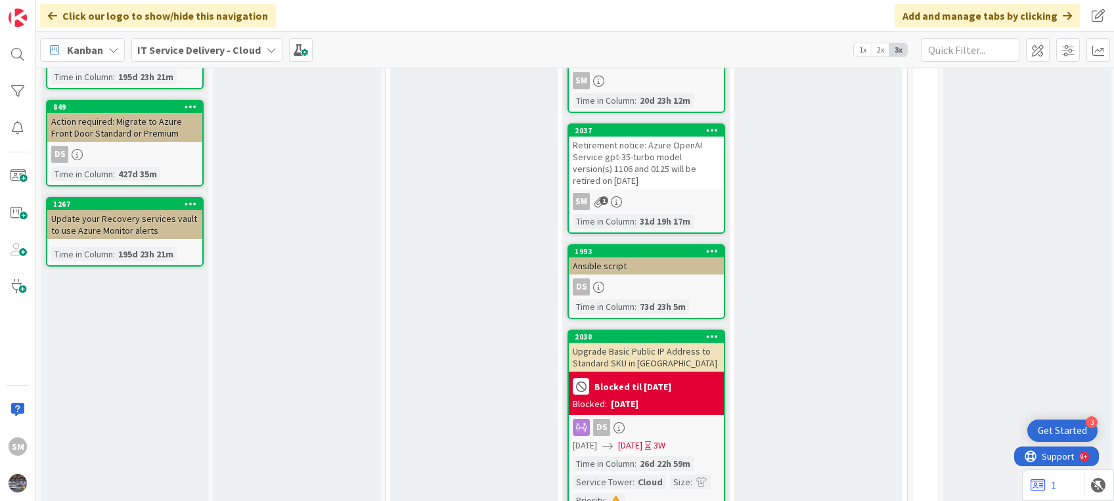
scroll to position [735, 0]
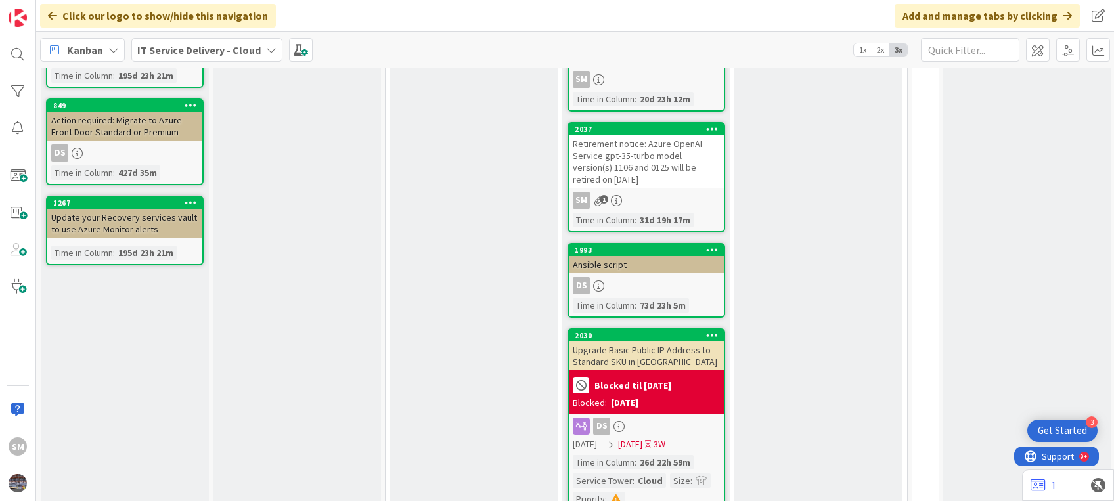
click at [636, 148] on div "Retirement notice: Azure OpenAI Service gpt-35-turbo model version(s) 1106 and …" at bounding box center [646, 161] width 155 height 53
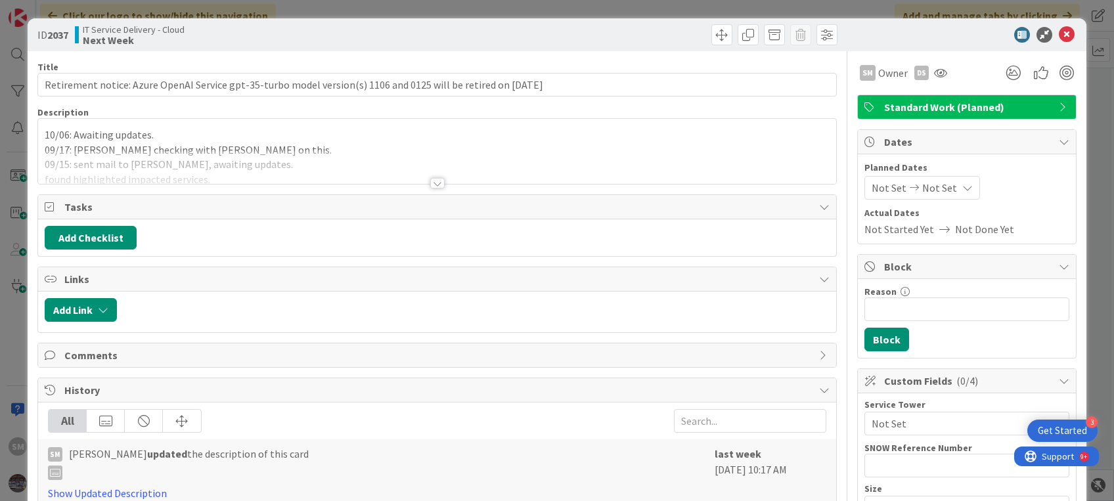
click at [418, 155] on div at bounding box center [436, 166] width 797 height 33
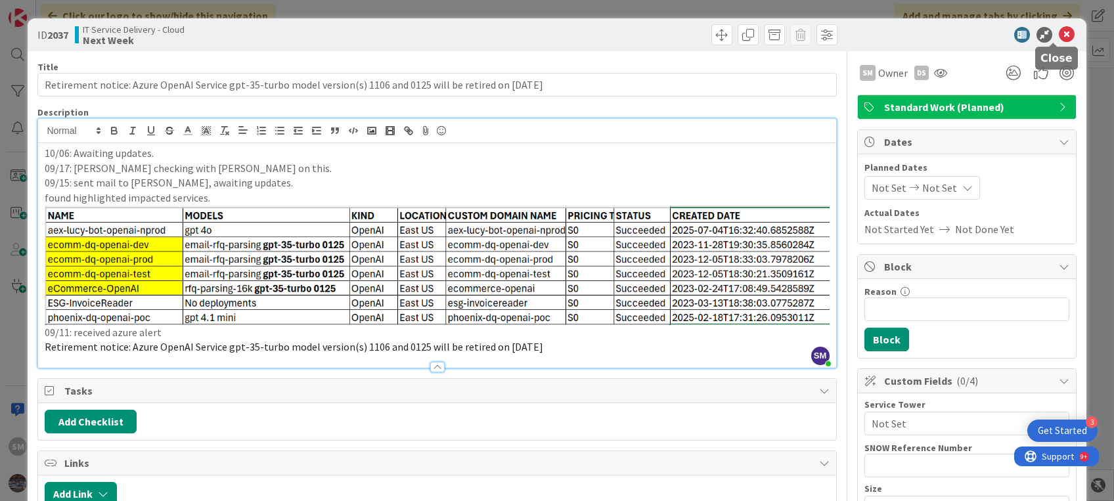
click at [1059, 39] on icon at bounding box center [1067, 35] width 16 height 16
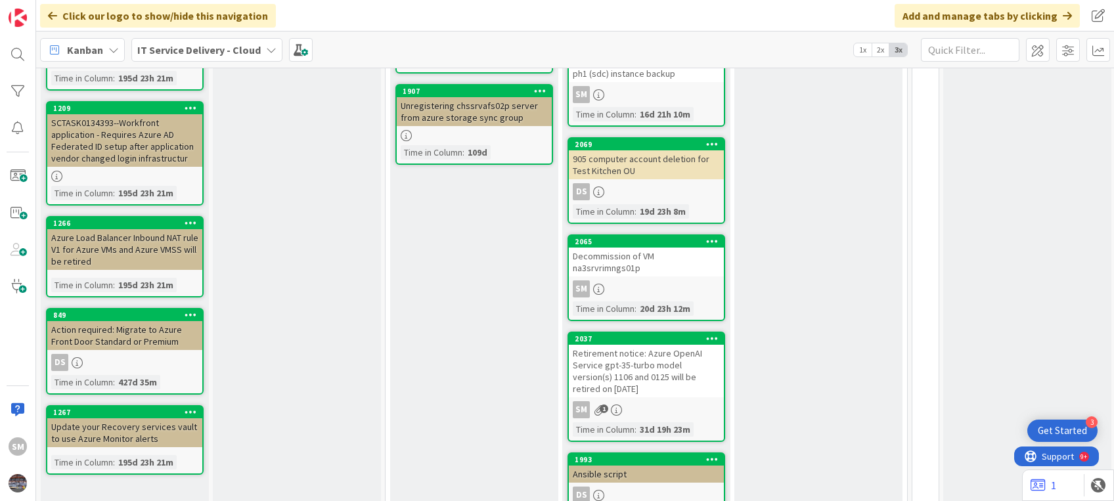
scroll to position [526, 0]
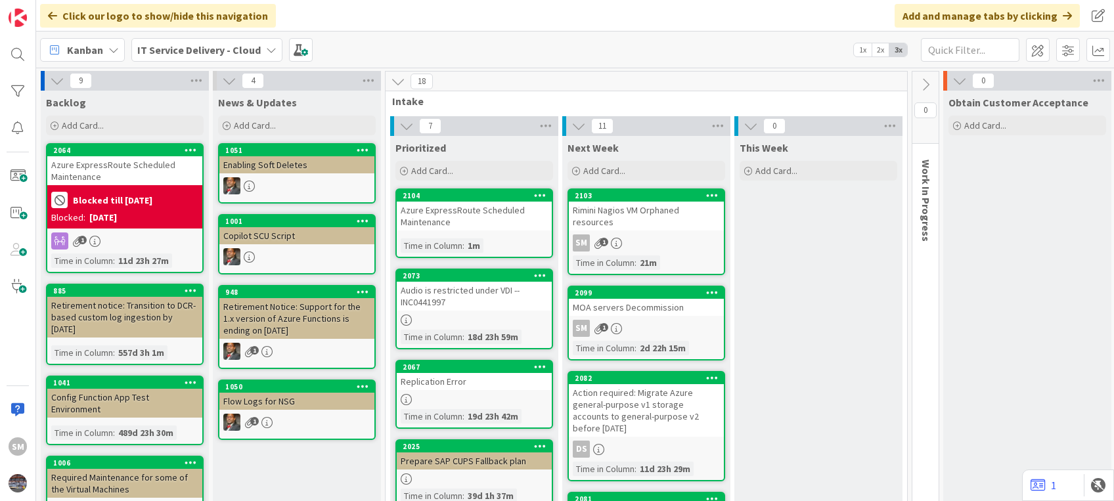
click at [621, 217] on div "Rimini Nagios VM Orphaned resources" at bounding box center [646, 216] width 155 height 29
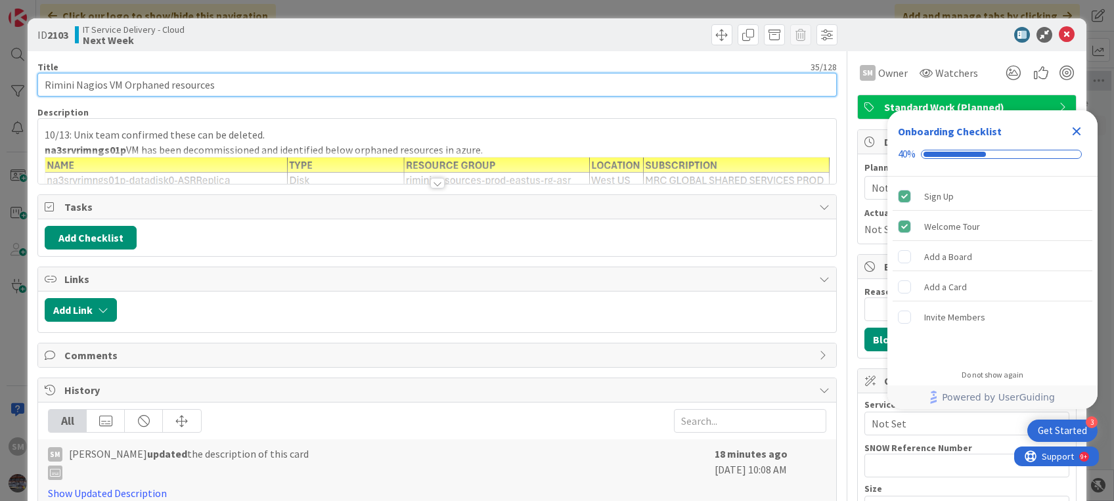
drag, startPoint x: 46, startPoint y: 84, endPoint x: 240, endPoint y: 84, distance: 194.4
click at [240, 84] on input "Rimini Nagios VM Orphaned resources" at bounding box center [436, 85] width 799 height 24
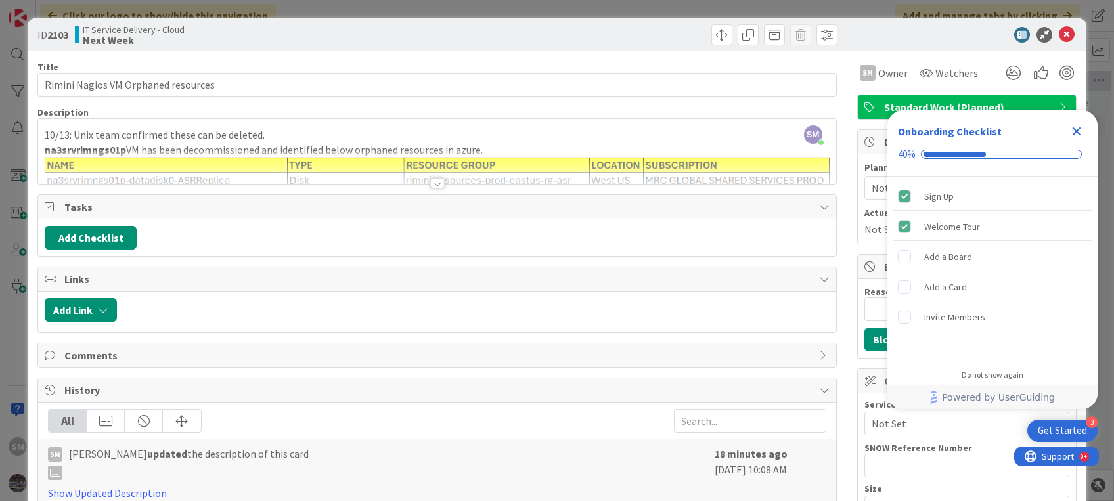
click at [137, 162] on div at bounding box center [436, 166] width 797 height 33
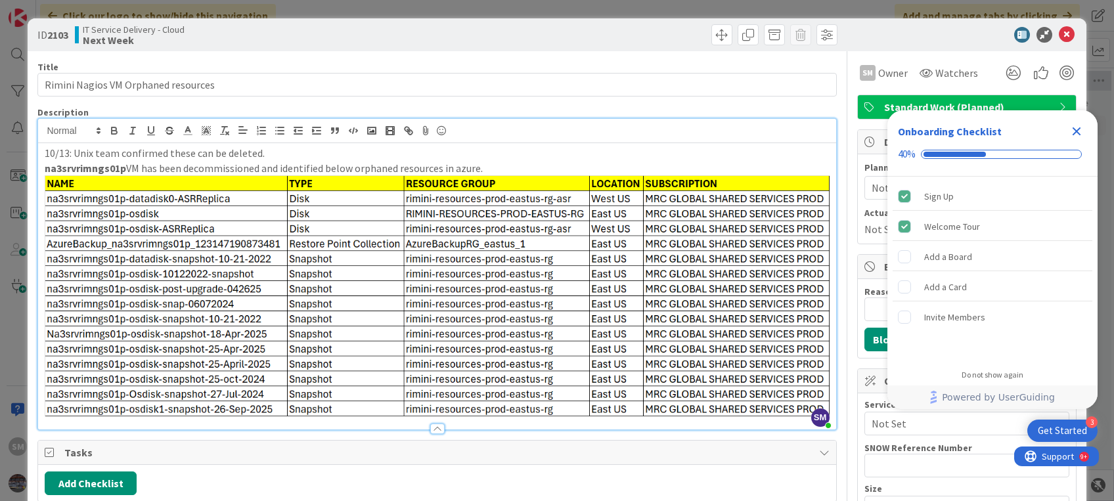
drag, startPoint x: 46, startPoint y: 168, endPoint x: 484, endPoint y: 165, distance: 438.0
click at [484, 165] on p "na3srvrimngs01p VM has been decommissioned and identified below orphaned resour…" at bounding box center [437, 168] width 784 height 15
copy p "na3srvrimngs01p VM has been decommissioned and identified below orphaned resour…"
drag, startPoint x: 76, startPoint y: 151, endPoint x: 286, endPoint y: 158, distance: 210.3
click at [286, 158] on p "10/13: Unix team confirmed these can be deleted." at bounding box center [437, 153] width 784 height 15
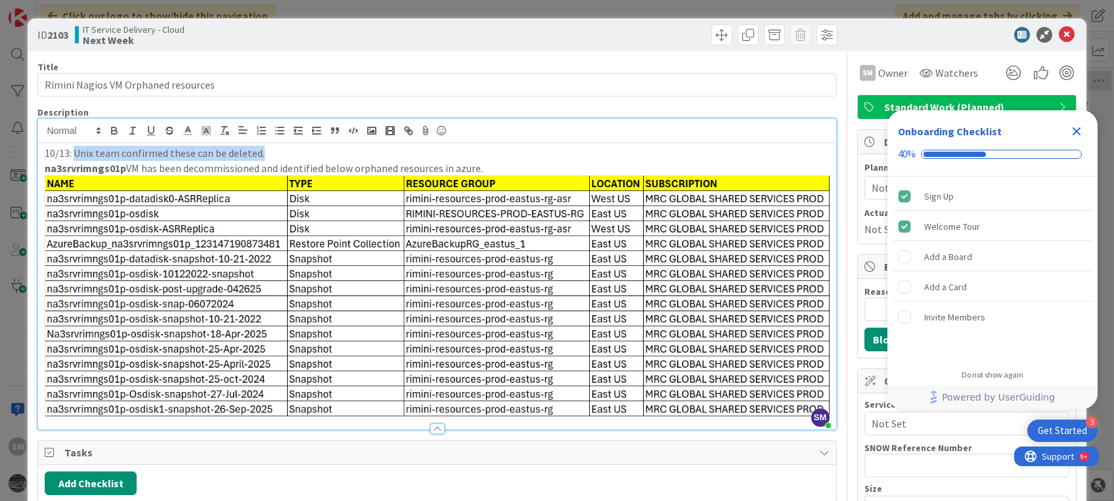
copy p "Unix team confirmed these can be deleted."
click at [1074, 132] on icon "Close Checklist" at bounding box center [1076, 131] width 9 height 9
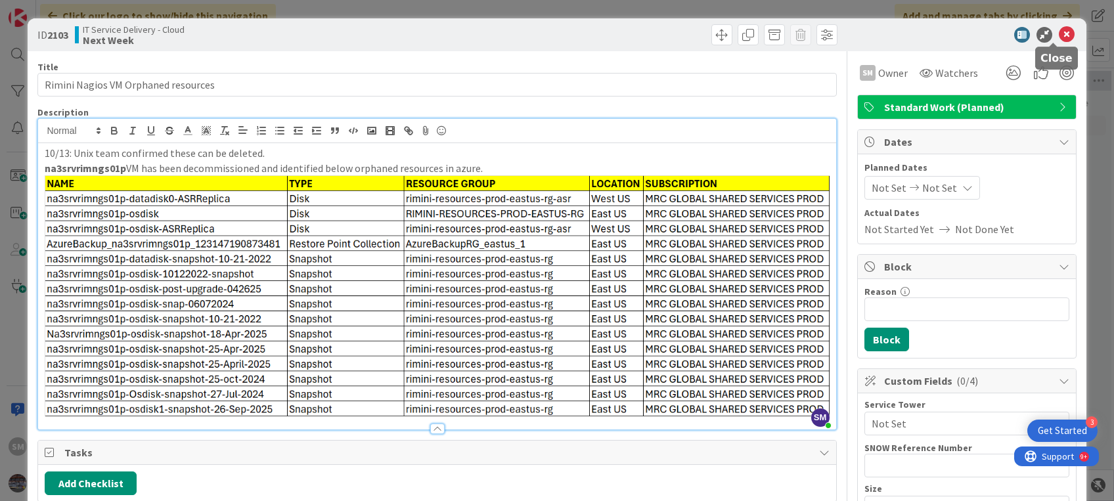
click at [1059, 32] on icon at bounding box center [1067, 35] width 16 height 16
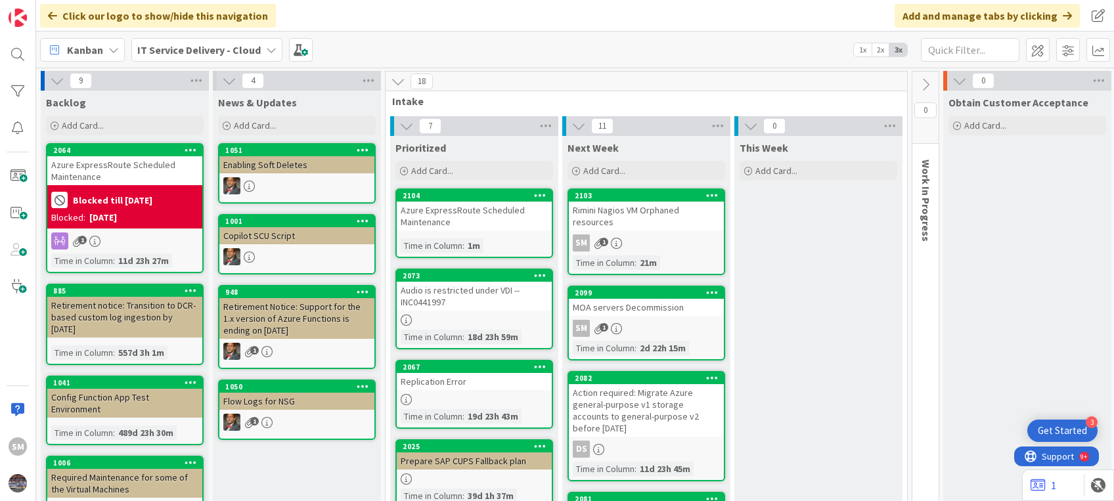
scroll to position [70, 0]
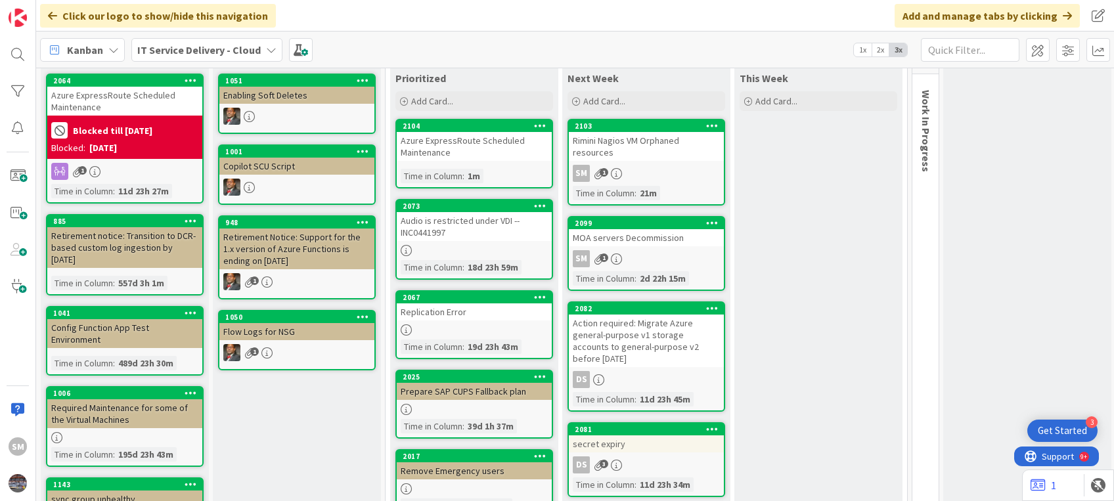
click at [655, 250] on div "SM 1" at bounding box center [646, 258] width 155 height 17
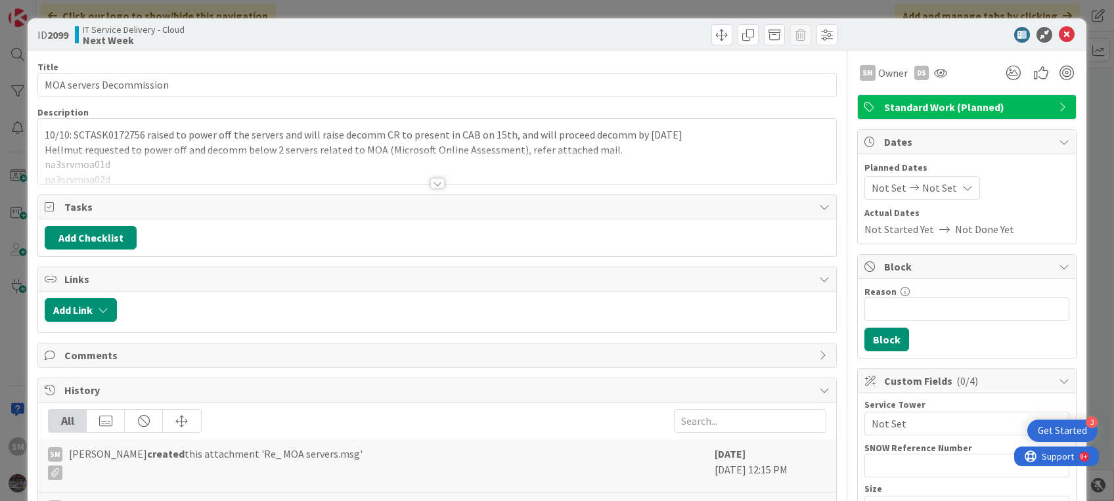
click at [431, 173] on div at bounding box center [436, 166] width 797 height 33
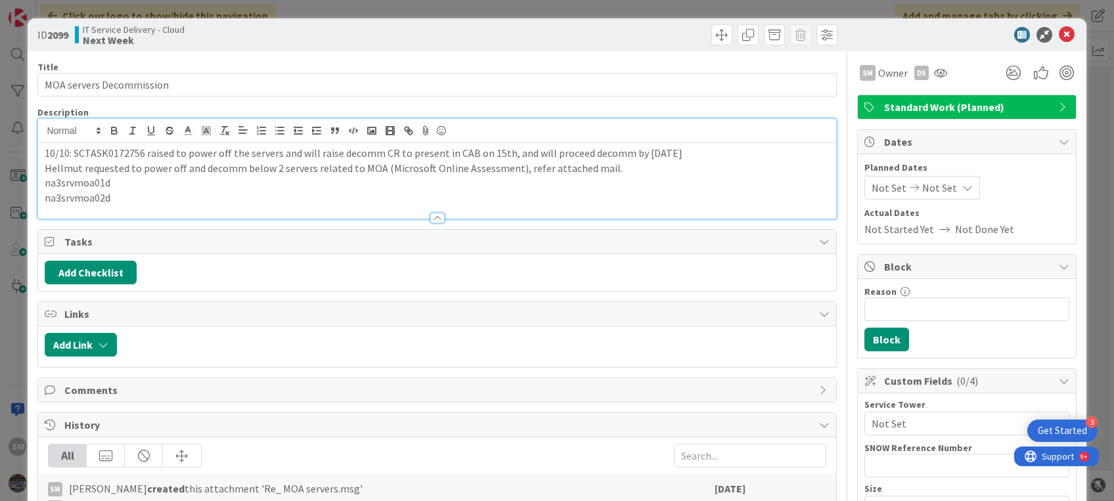
click at [454, 173] on p "Hellmut requested to power off and decomm below 2 servers related to MOA (Micro…" at bounding box center [437, 168] width 784 height 15
click at [1059, 37] on icon at bounding box center [1067, 35] width 16 height 16
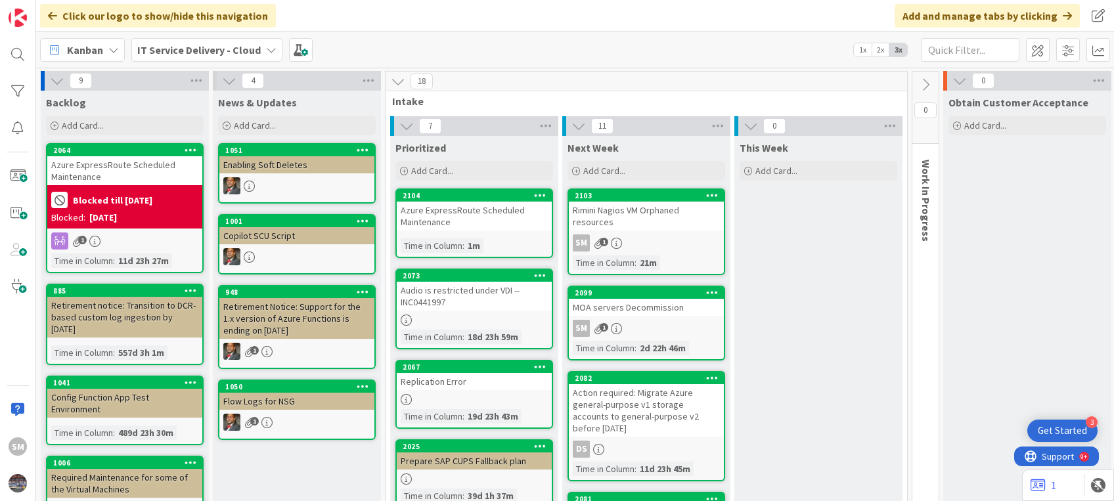
click at [618, 414] on div "Action required: Migrate Azure general-purpose v1 storage accounts to general-p…" at bounding box center [646, 410] width 155 height 53
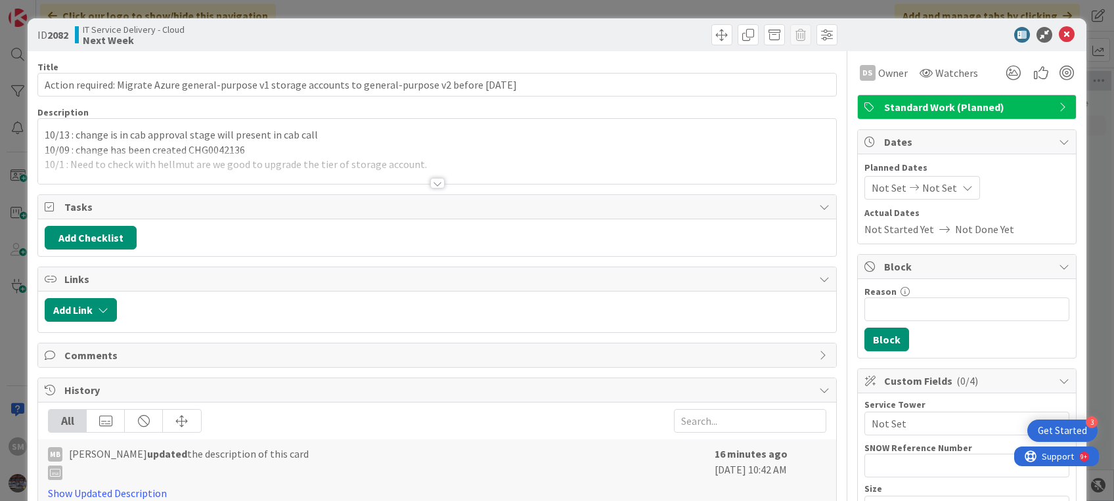
click at [1064, 32] on div "ID 2082 IT Service Delivery - Cloud Next Week" at bounding box center [557, 34] width 1058 height 33
click at [1059, 35] on icon at bounding box center [1067, 35] width 16 height 16
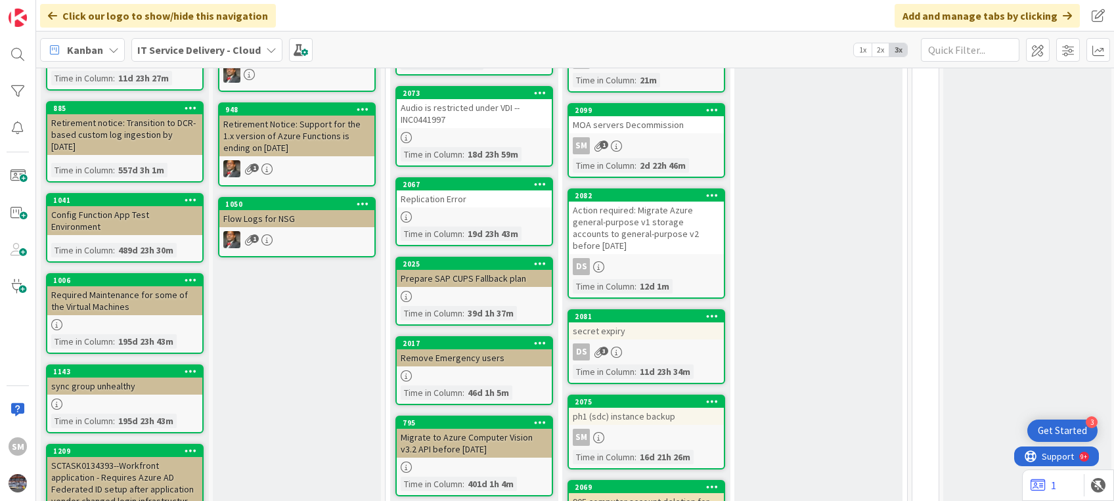
scroll to position [206, 0]
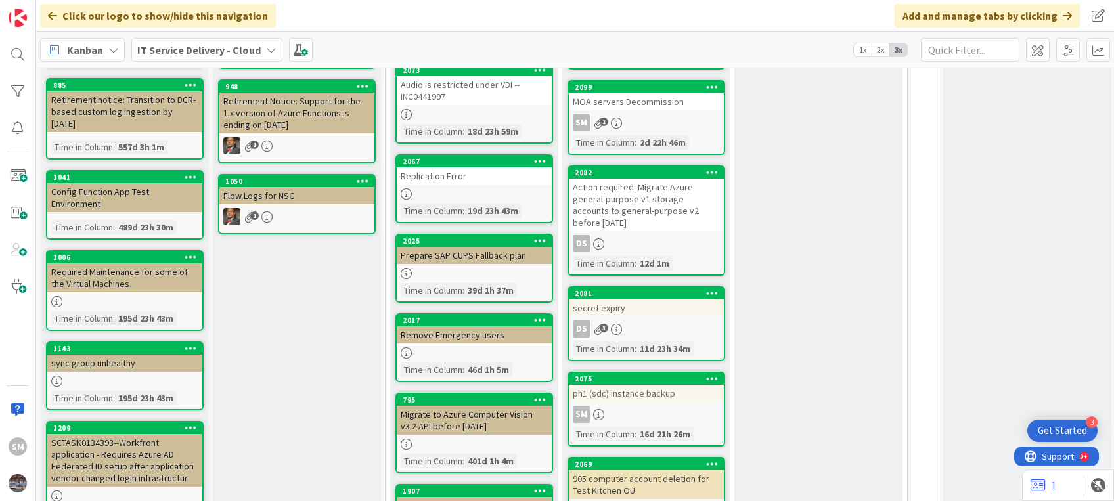
click at [655, 192] on div "Action required: Migrate Azure general-purpose v1 storage accounts to general-p…" at bounding box center [646, 205] width 155 height 53
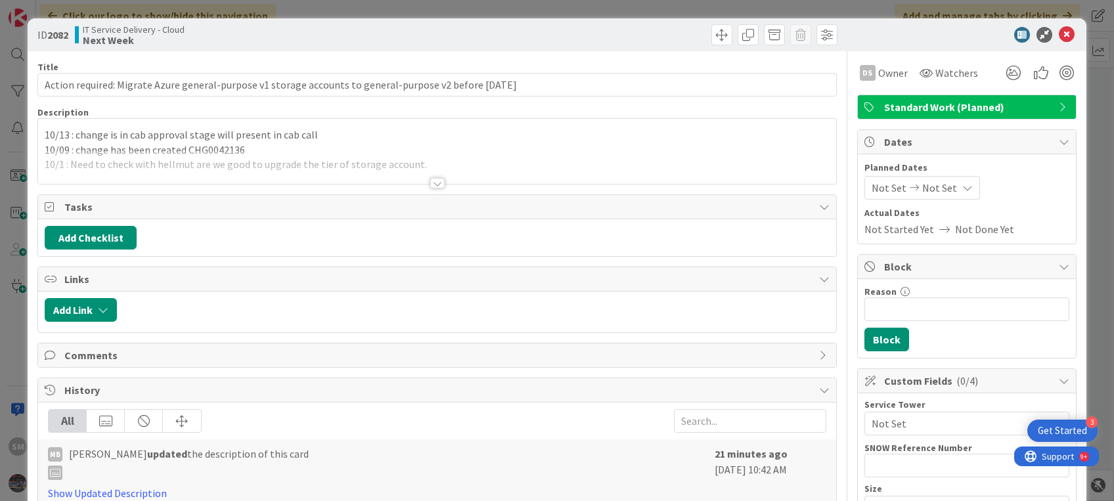
click at [435, 158] on div at bounding box center [436, 166] width 797 height 33
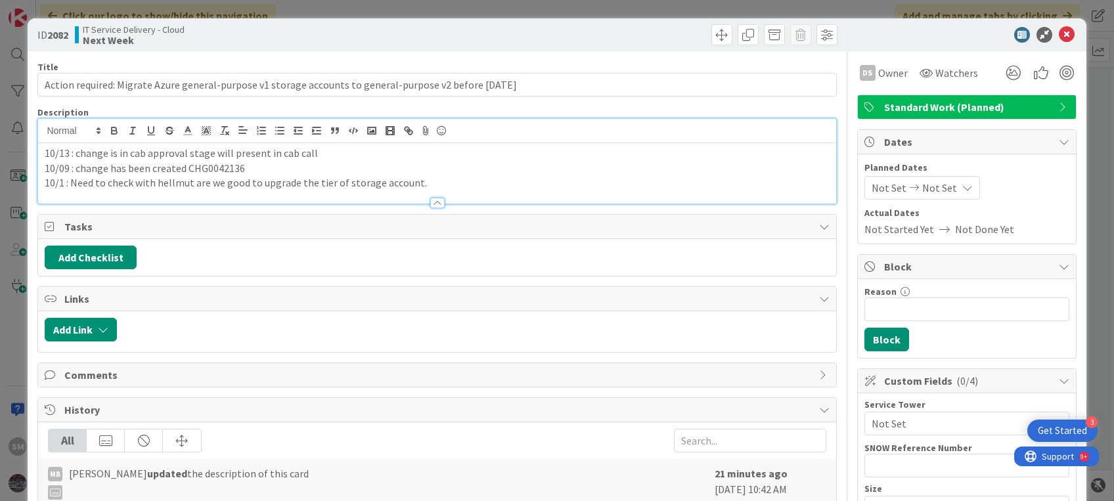
click at [322, 165] on p "10/09 : change has been created CHG0042136" at bounding box center [437, 168] width 784 height 15
click at [1059, 33] on icon at bounding box center [1067, 35] width 16 height 16
